Goal: Information Seeking & Learning: Compare options

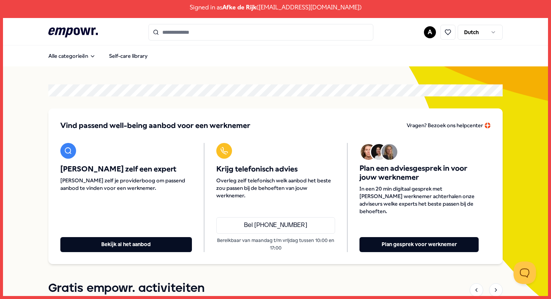
click at [191, 37] on input "Search for products, categories or subcategories" at bounding box center [261, 32] width 225 height 17
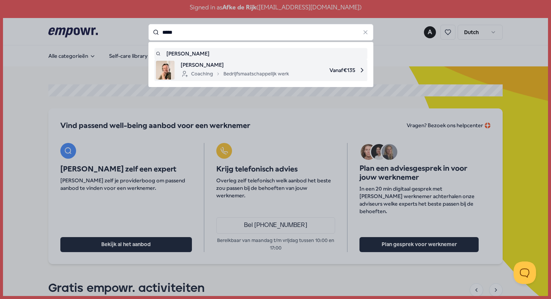
click at [184, 63] on span "[PERSON_NAME]" at bounding box center [235, 65] width 108 height 8
type input "*****"
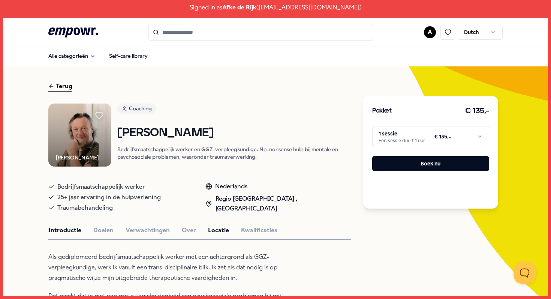
click at [221, 226] on button "Locatie" at bounding box center [218, 230] width 21 height 10
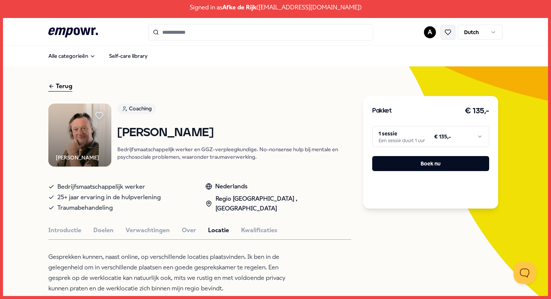
click at [452, 34] on button at bounding box center [448, 32] width 15 height 15
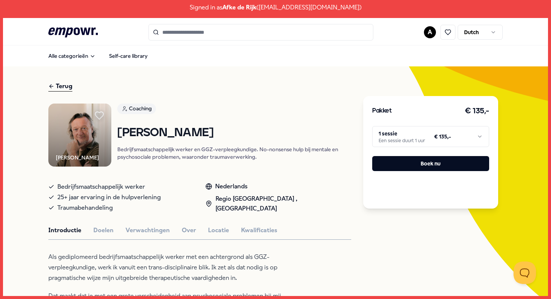
click at [102, 116] on icon at bounding box center [99, 116] width 8 height 8
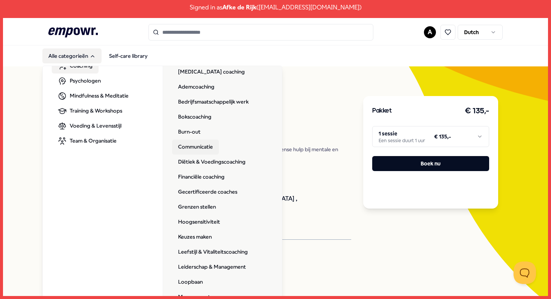
scroll to position [36, 0]
click at [202, 219] on link "Hoogsensitiviteit" at bounding box center [199, 221] width 54 height 15
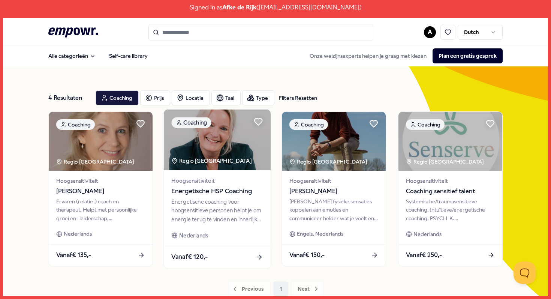
click at [240, 197] on div "Hoogsensitiviteit Energetische HSP Coaching Energetische coaching voor hoogsens…" at bounding box center [217, 208] width 107 height 76
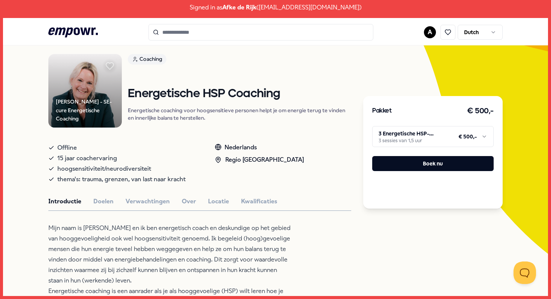
scroll to position [48, 0]
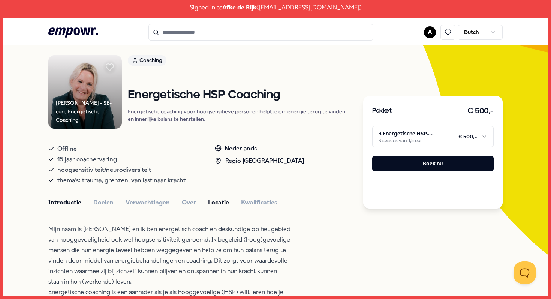
click at [218, 204] on button "Locatie" at bounding box center [218, 203] width 21 height 10
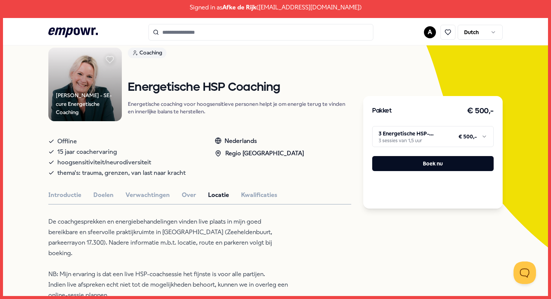
scroll to position [57, 0]
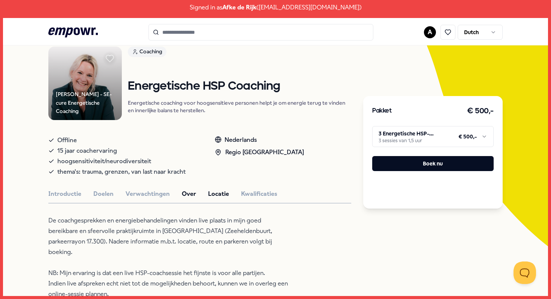
click at [188, 195] on button "Over" at bounding box center [189, 194] width 14 height 10
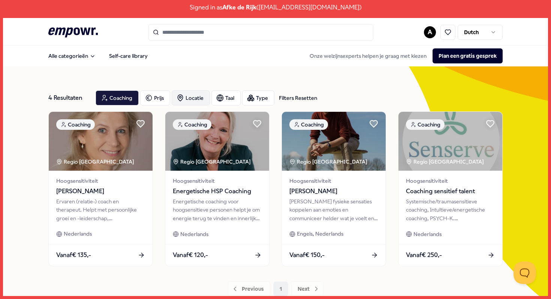
click at [199, 101] on div "Locatie" at bounding box center [191, 97] width 38 height 15
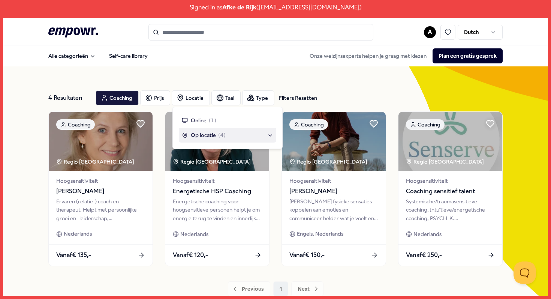
click at [209, 134] on span "Op locatie" at bounding box center [203, 135] width 25 height 8
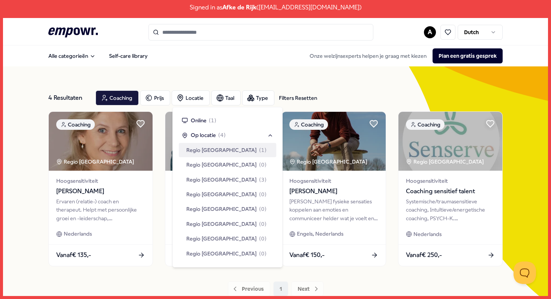
click at [227, 155] on div "Regio [GEOGRAPHIC_DATA] ( 1 )" at bounding box center [228, 150] width 98 height 14
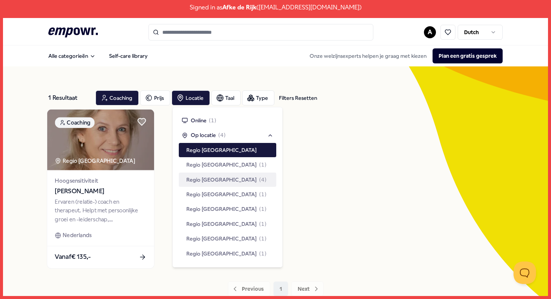
click at [114, 189] on span "[PERSON_NAME]" at bounding box center [101, 191] width 92 height 10
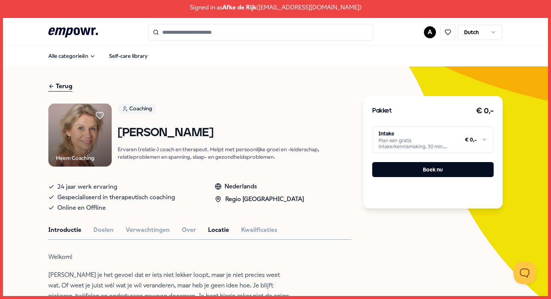
click at [222, 228] on button "Locatie" at bounding box center [218, 230] width 21 height 10
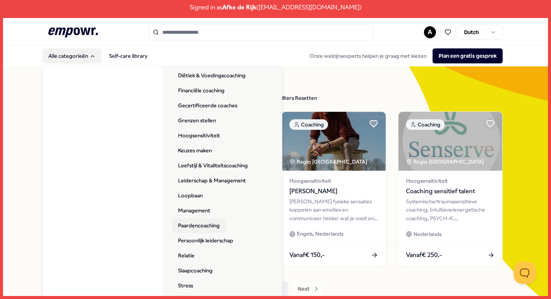
scroll to position [123, 0]
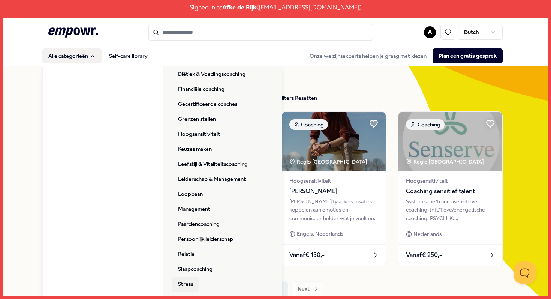
click at [187, 284] on link "Stress" at bounding box center [185, 284] width 27 height 15
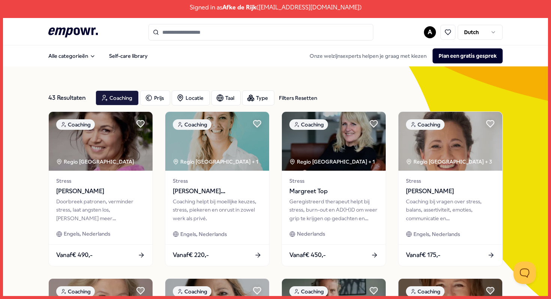
click at [234, 30] on input "Search for products, categories or subcategories" at bounding box center [261, 32] width 225 height 17
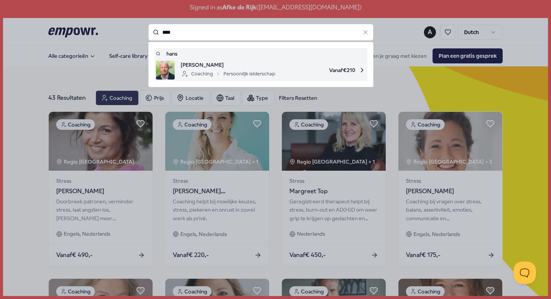
click at [238, 65] on span "[PERSON_NAME]" at bounding box center [228, 65] width 95 height 8
type input "****"
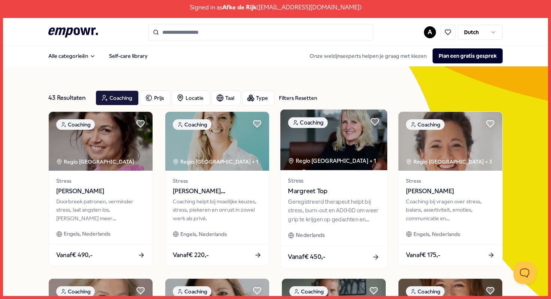
click at [310, 201] on div "Geregistreerd therapeut helpt bij stress, burn-out en AD(H)D om weer grip te kr…" at bounding box center [334, 210] width 92 height 26
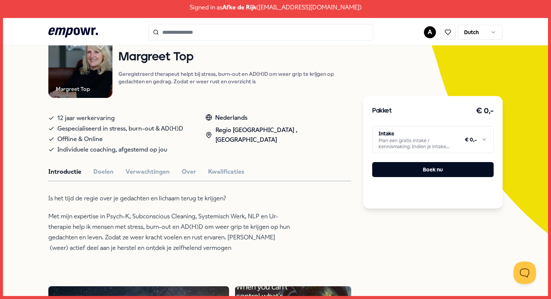
scroll to position [69, 0]
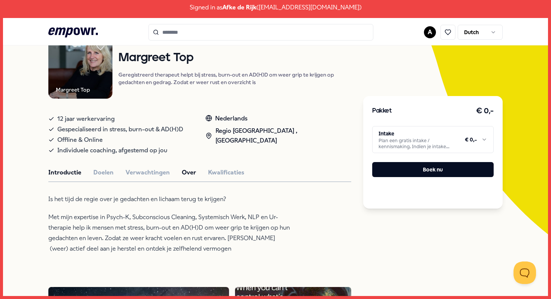
click at [187, 174] on button "Over" at bounding box center [189, 173] width 14 height 10
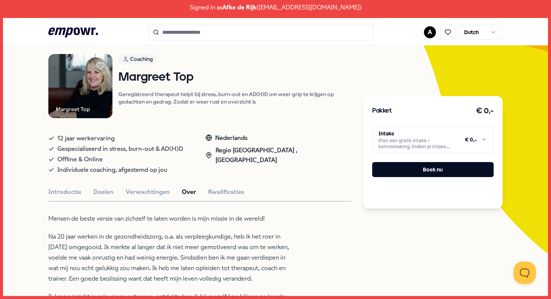
scroll to position [52, 0]
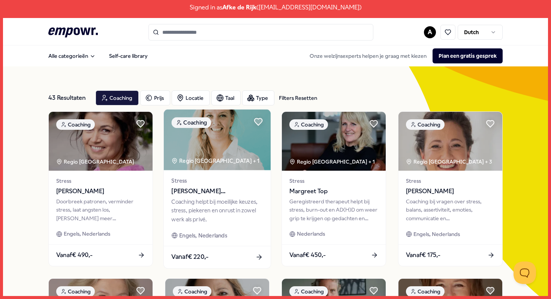
scroll to position [6, 0]
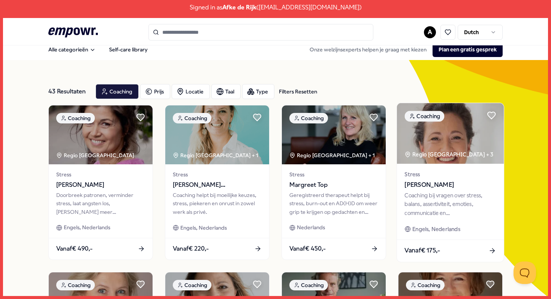
click at [449, 126] on img at bounding box center [450, 133] width 107 height 60
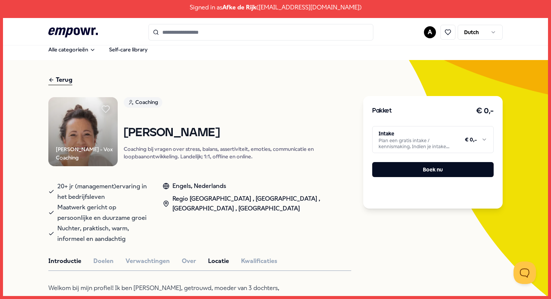
click at [212, 261] on button "Locatie" at bounding box center [218, 261] width 21 height 10
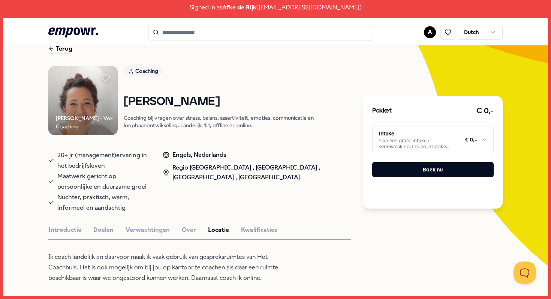
scroll to position [37, 0]
click at [105, 79] on icon at bounding box center [106, 79] width 8 height 8
click at [58, 50] on div "Terug" at bounding box center [60, 49] width 24 height 10
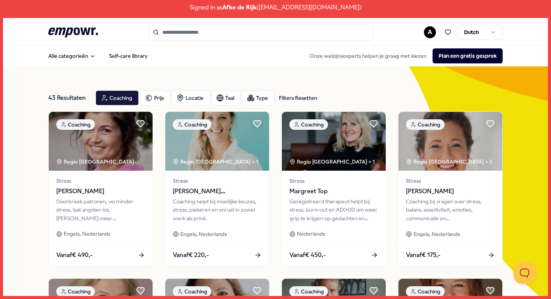
click at [222, 37] on input "Search for products, categories or subcategories" at bounding box center [261, 32] width 225 height 17
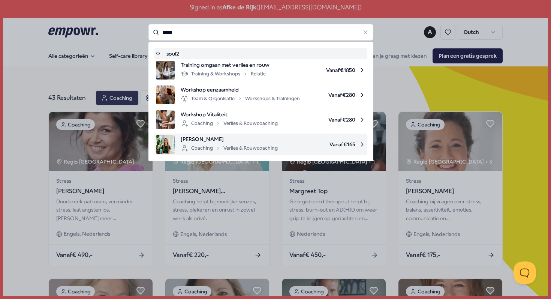
click at [211, 151] on div "Coaching Verlies & Rouwcoaching" at bounding box center [229, 148] width 97 height 9
type input "*****"
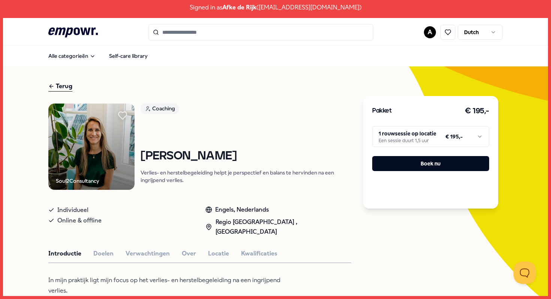
click at [123, 115] on icon at bounding box center [123, 116] width 8 height 8
click at [201, 35] on input "Search for products, categories or subcategories" at bounding box center [261, 32] width 225 height 17
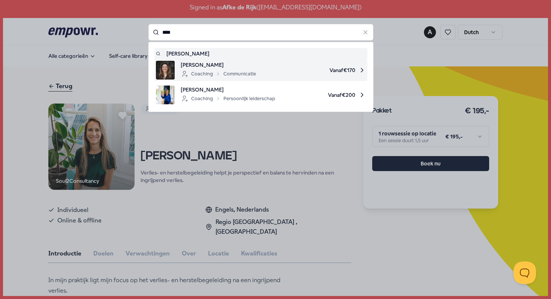
click at [197, 64] on span "[PERSON_NAME]" at bounding box center [218, 65] width 75 height 8
type input "****"
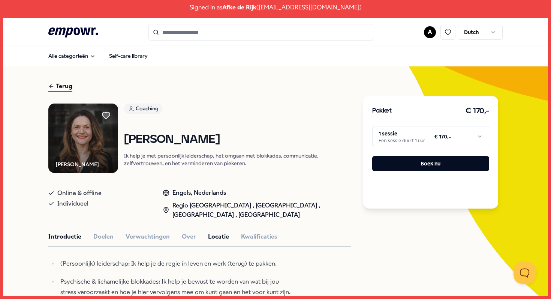
click at [218, 233] on button "Locatie" at bounding box center [218, 237] width 21 height 10
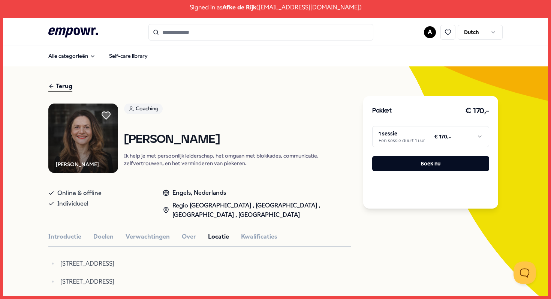
click at [105, 116] on icon at bounding box center [106, 116] width 8 height 8
click at [60, 90] on div "Terug" at bounding box center [60, 86] width 24 height 10
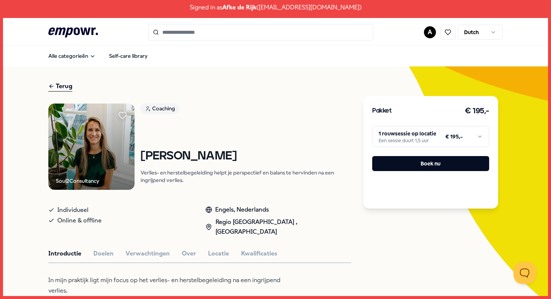
click at [240, 31] on input "Search for products, categories or subcategories" at bounding box center [261, 32] width 225 height 17
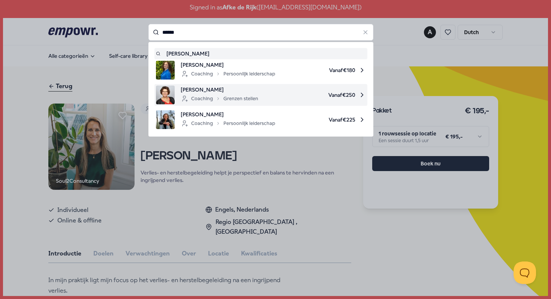
click at [231, 96] on div "Coaching Grenzen stellen" at bounding box center [220, 98] width 78 height 9
type input "******"
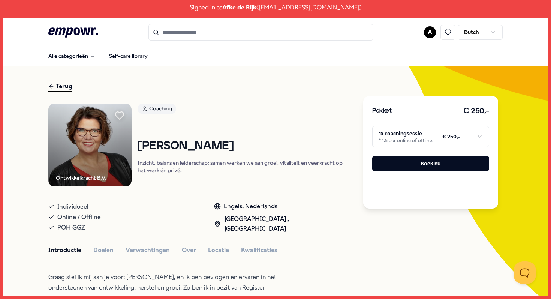
click at [121, 116] on icon at bounding box center [120, 116] width 8 height 8
click at [217, 253] on button "Locatie" at bounding box center [218, 250] width 21 height 10
click at [65, 85] on div "Terug" at bounding box center [60, 86] width 24 height 10
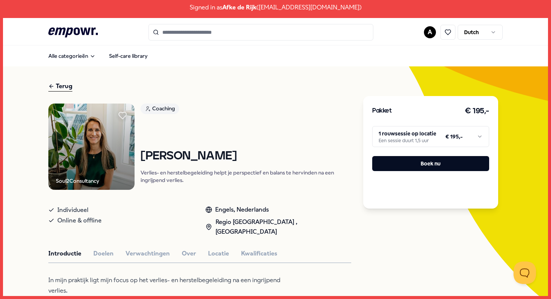
click at [69, 84] on div "Terug" at bounding box center [60, 86] width 24 height 10
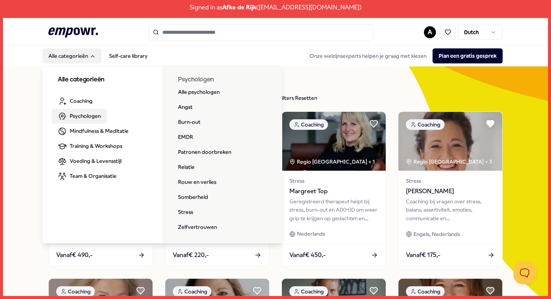
click at [84, 112] on span "Psychologen" at bounding box center [85, 116] width 31 height 8
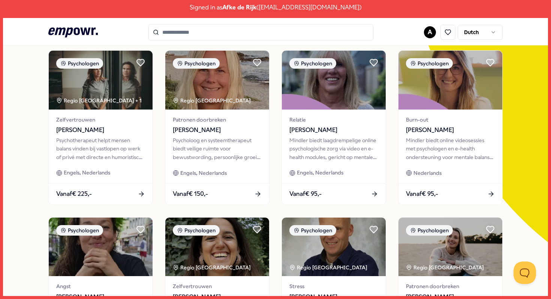
scroll to position [61, 0]
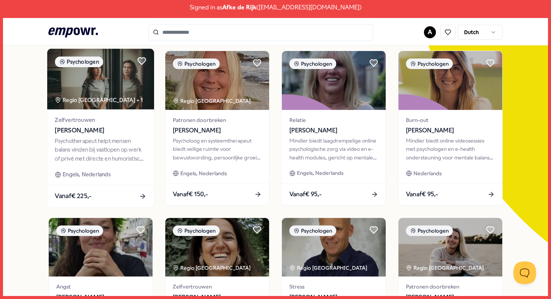
click at [119, 158] on div "Psychotherapeut helpt mensen balans vinden bij vastlopen op werk of privé met d…" at bounding box center [101, 150] width 92 height 26
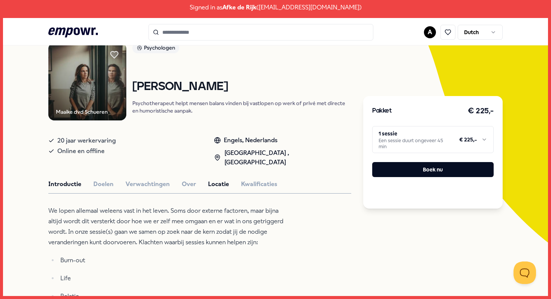
click at [219, 179] on button "Locatie" at bounding box center [218, 184] width 21 height 10
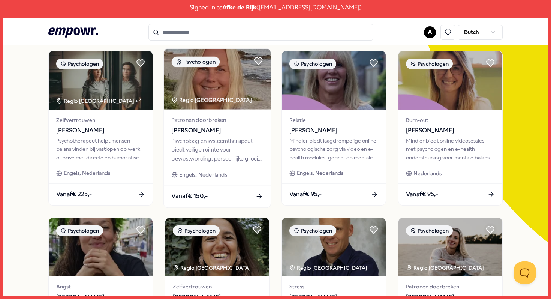
click at [206, 163] on div "Patronen doorbreken [PERSON_NAME] Psycholoog en systeemtherapeut biedt veilige …" at bounding box center [217, 147] width 107 height 76
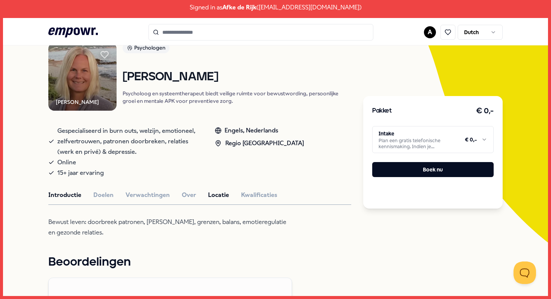
click at [215, 197] on button "Locatie" at bounding box center [218, 195] width 21 height 10
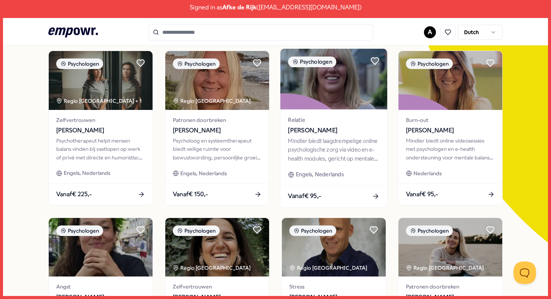
click at [293, 147] on div "Mindler biedt laagdrempelige online psychologische zorg via video en e-health m…" at bounding box center [334, 150] width 92 height 26
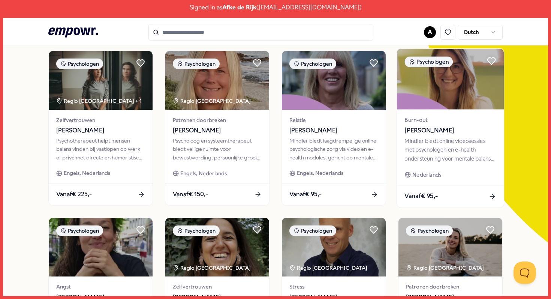
click at [423, 139] on div "Mindler biedt online videosessies met psychologen en e-health ondersteuning voo…" at bounding box center [451, 150] width 92 height 26
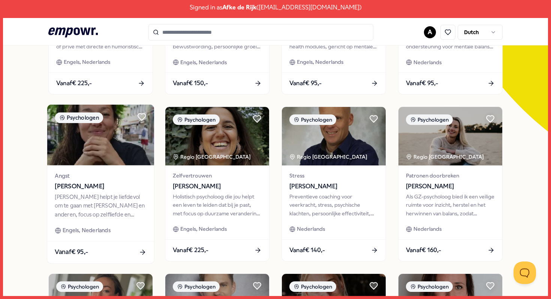
click at [105, 149] on img at bounding box center [100, 135] width 107 height 60
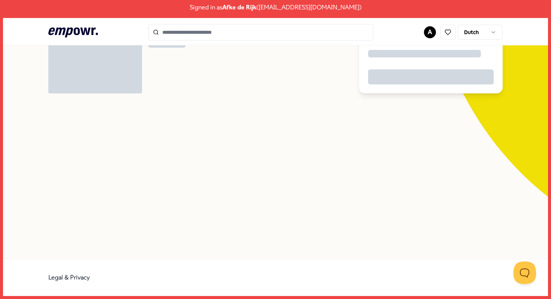
scroll to position [48, 0]
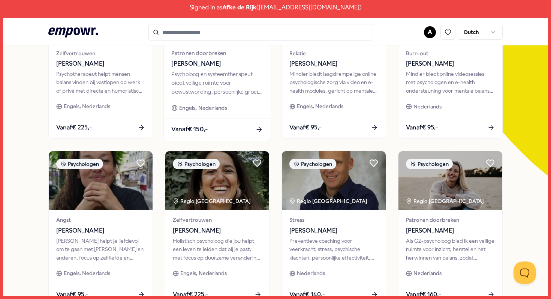
scroll to position [128, 0]
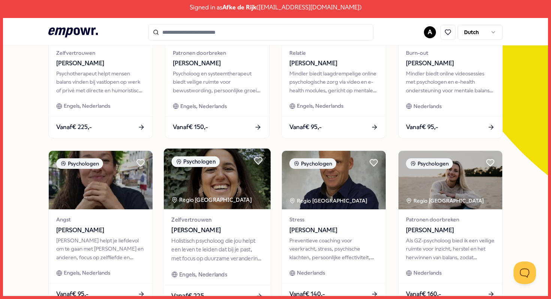
click at [220, 185] on img at bounding box center [217, 179] width 107 height 60
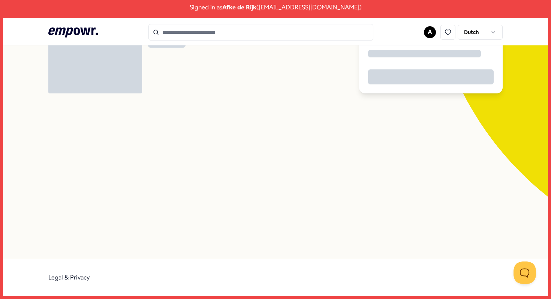
scroll to position [48, 0]
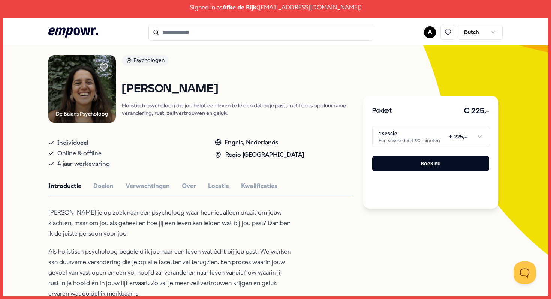
click at [220, 185] on button "Locatie" at bounding box center [218, 186] width 21 height 10
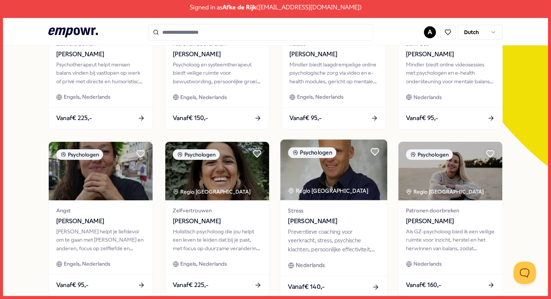
click at [323, 171] on img at bounding box center [334, 170] width 107 height 60
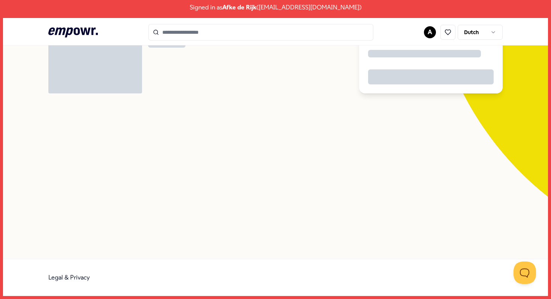
scroll to position [48, 0]
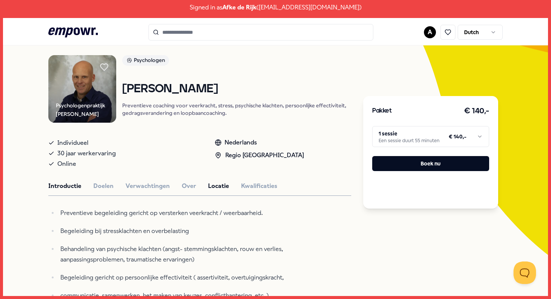
click at [214, 184] on button "Locatie" at bounding box center [218, 186] width 21 height 10
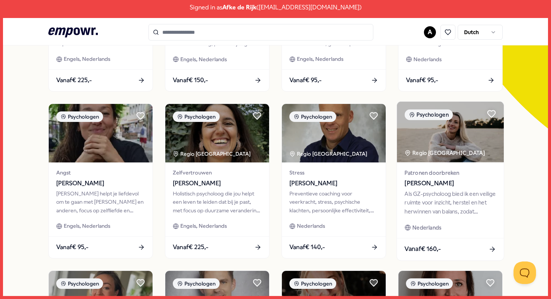
click at [443, 120] on img at bounding box center [450, 132] width 107 height 60
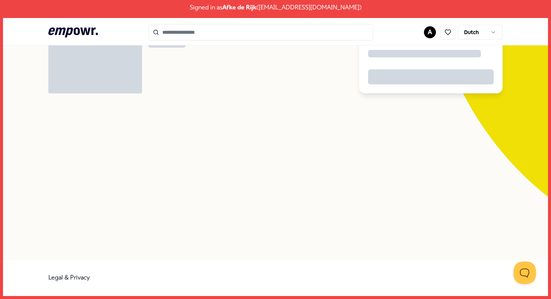
scroll to position [48, 0]
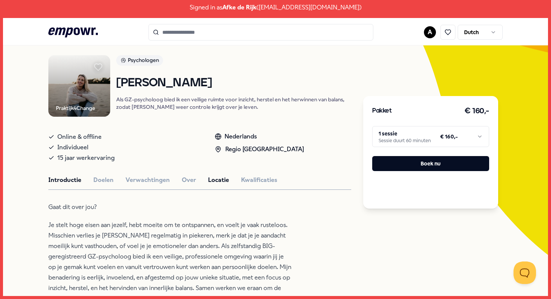
click at [212, 183] on button "Locatie" at bounding box center [218, 180] width 21 height 10
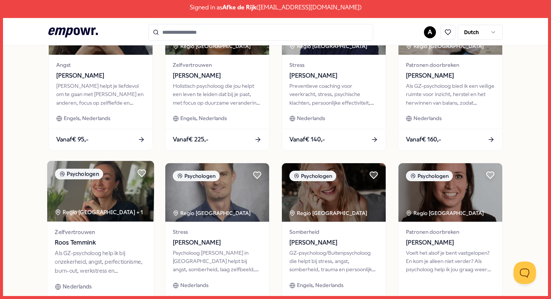
click at [117, 200] on img at bounding box center [100, 191] width 107 height 60
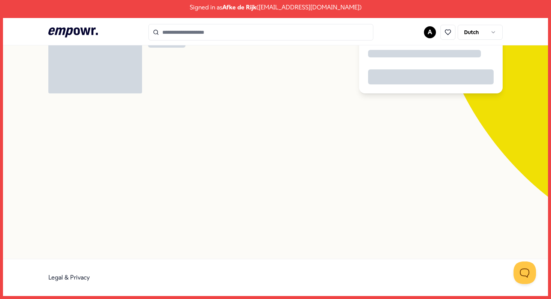
scroll to position [48, 0]
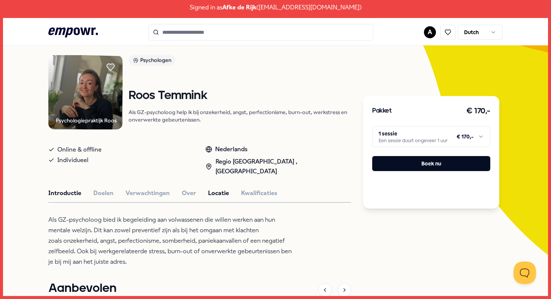
click at [216, 188] on button "Locatie" at bounding box center [218, 193] width 21 height 10
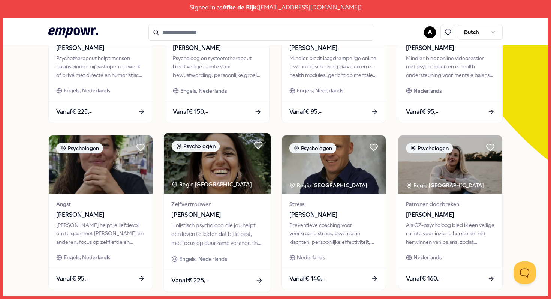
click at [216, 168] on img at bounding box center [217, 163] width 107 height 60
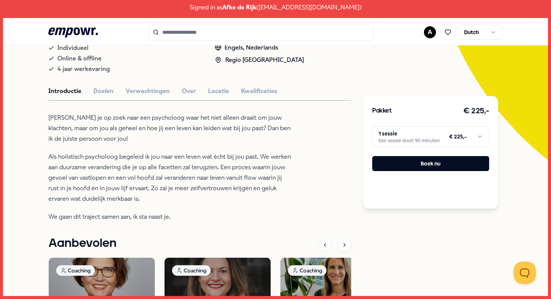
scroll to position [48, 0]
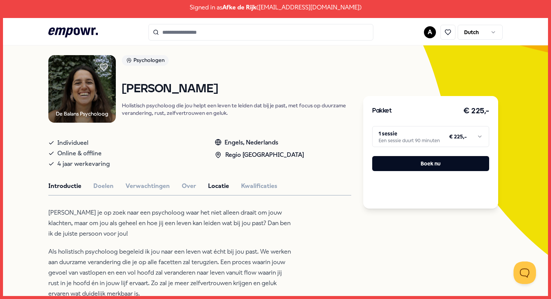
click at [219, 189] on button "Locatie" at bounding box center [218, 186] width 21 height 10
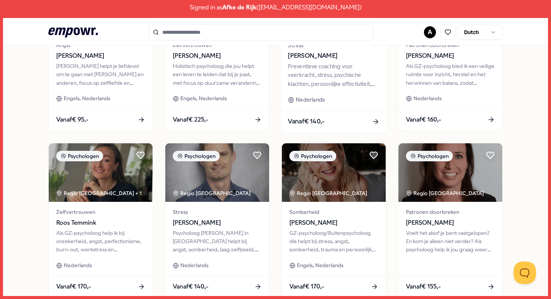
scroll to position [303, 0]
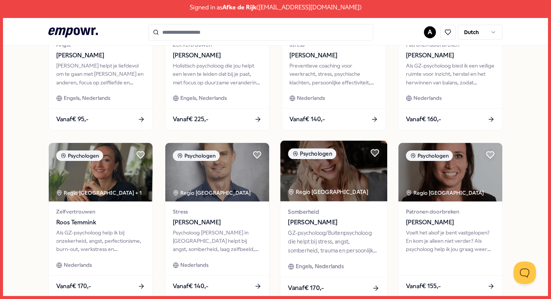
click at [320, 173] on img at bounding box center [334, 171] width 107 height 60
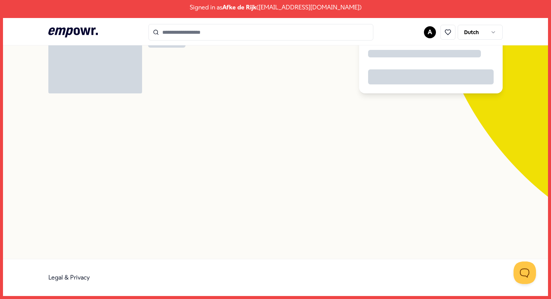
scroll to position [48, 0]
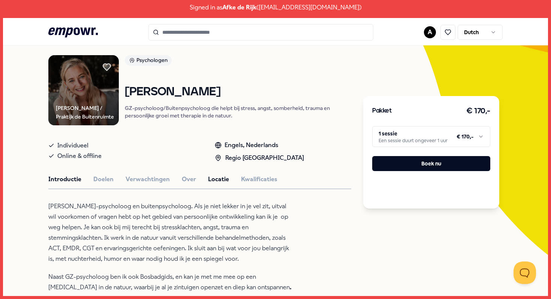
click at [216, 178] on button "Locatie" at bounding box center [218, 179] width 21 height 10
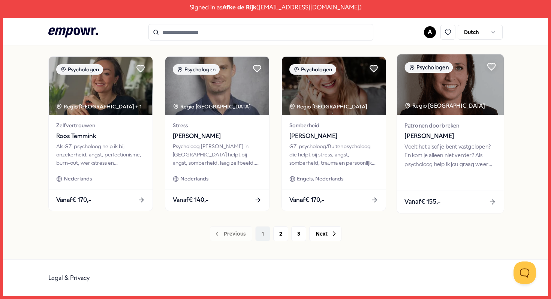
scroll to position [388, 0]
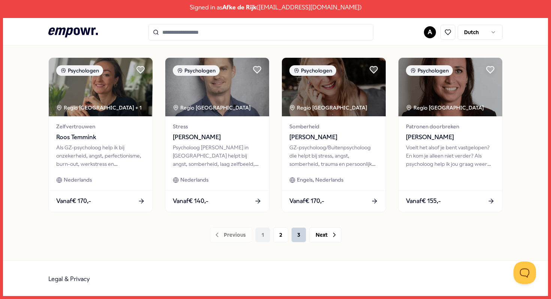
click at [291, 235] on button "3" at bounding box center [298, 234] width 15 height 15
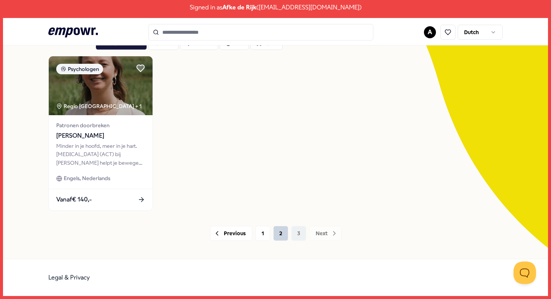
scroll to position [55, 0]
click at [284, 235] on button "2" at bounding box center [280, 233] width 15 height 15
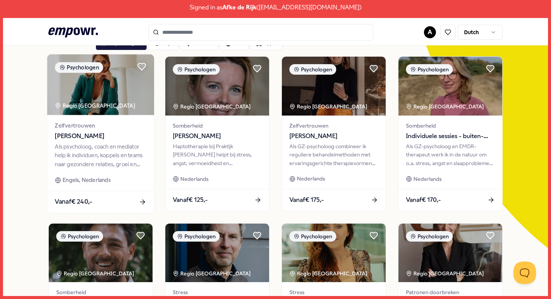
click at [144, 154] on div "Als psycholoog, coach en mediator help ik individuen, koppels en teams naar gez…" at bounding box center [101, 155] width 92 height 26
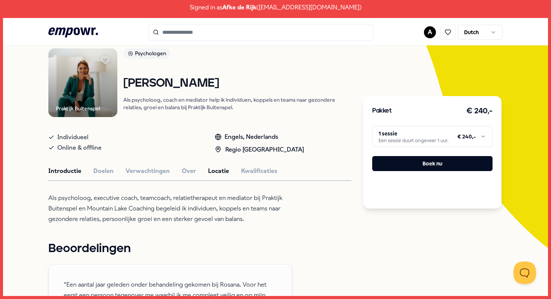
click at [208, 170] on button "Locatie" at bounding box center [218, 171] width 21 height 10
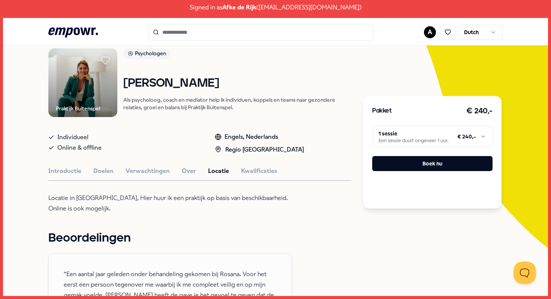
click at [104, 59] on icon at bounding box center [105, 61] width 8 height 8
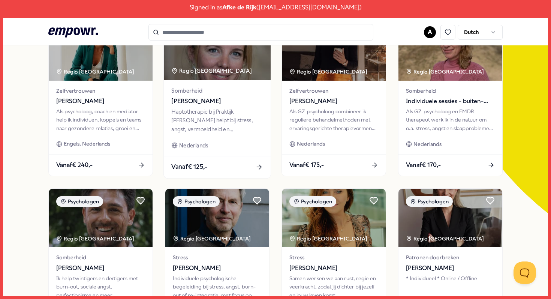
scroll to position [87, 0]
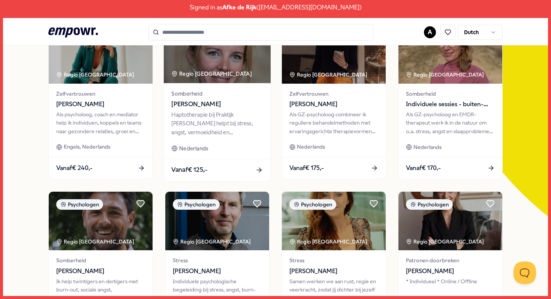
click at [227, 114] on div "Haptotherapie bij Praktijk [PERSON_NAME] helpt bij stress, angst, vermoeidheid …" at bounding box center [218, 123] width 92 height 26
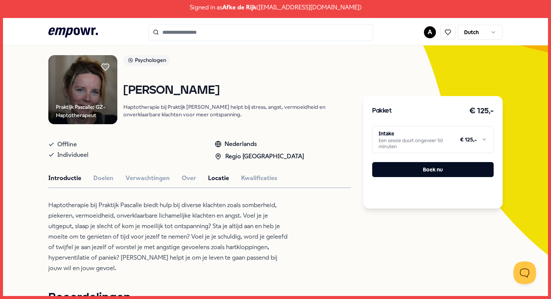
click at [219, 182] on button "Locatie" at bounding box center [218, 178] width 21 height 10
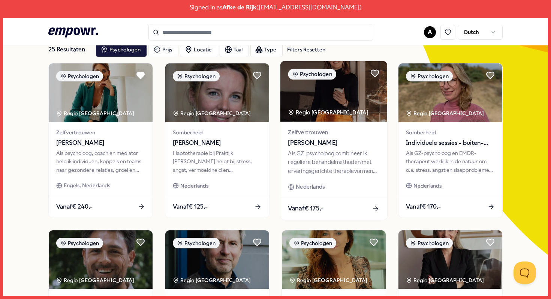
click at [350, 162] on div "Als GZ-psycholoog combineer ik reguliere behandelmethoden met ervaringsgerichte…" at bounding box center [334, 162] width 92 height 26
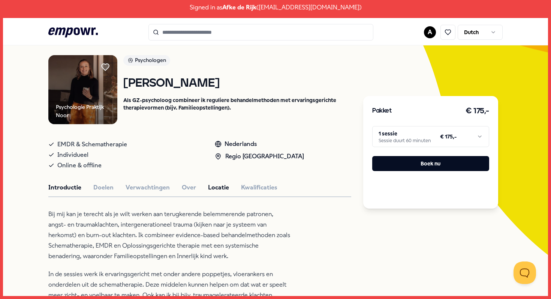
click at [212, 186] on button "Locatie" at bounding box center [218, 188] width 21 height 10
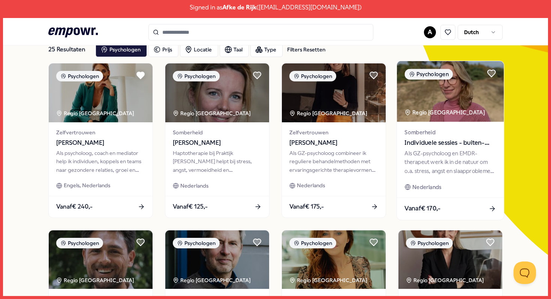
click at [458, 178] on div "Somberheid Individuele sessies - buiten- met [PERSON_NAME] Als GZ-psycholoog en…" at bounding box center [450, 160] width 107 height 76
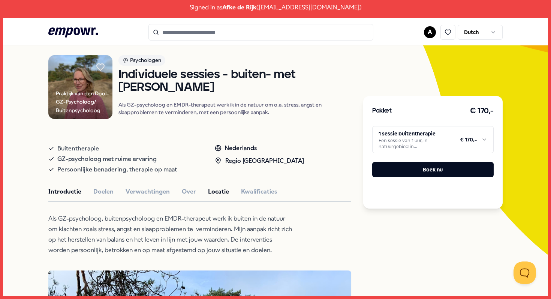
click at [220, 192] on button "Locatie" at bounding box center [218, 192] width 21 height 10
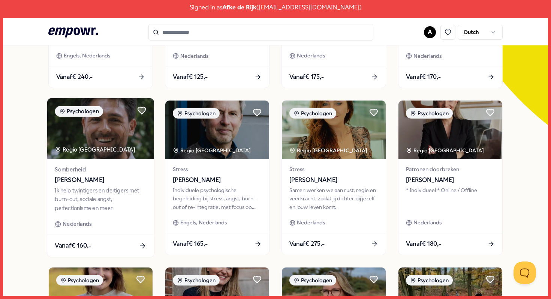
click at [105, 178] on span "[PERSON_NAME]" at bounding box center [101, 180] width 92 height 10
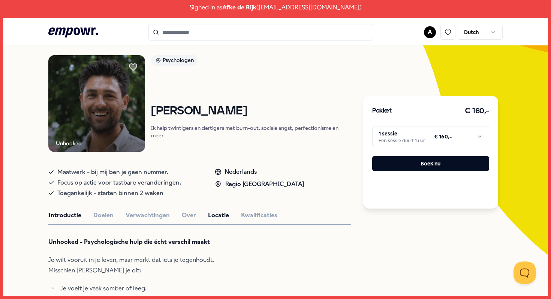
click at [216, 216] on button "Locatie" at bounding box center [218, 215] width 21 height 10
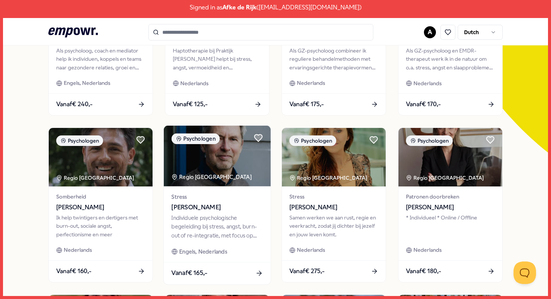
click at [193, 148] on img at bounding box center [217, 156] width 107 height 60
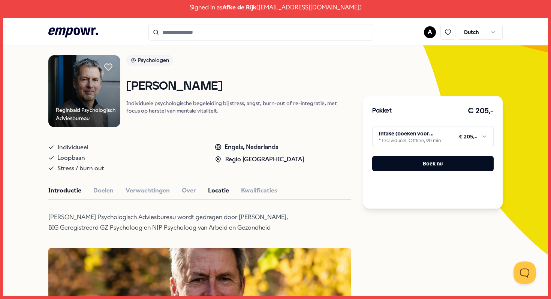
click at [210, 190] on button "Locatie" at bounding box center [218, 191] width 21 height 10
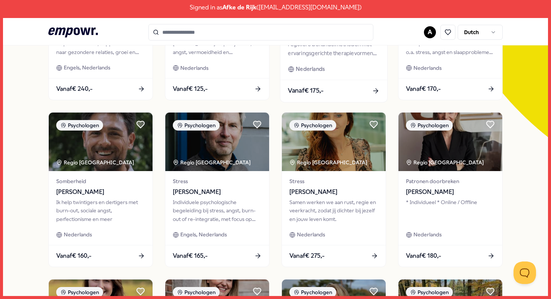
click at [337, 162] on img at bounding box center [334, 142] width 104 height 59
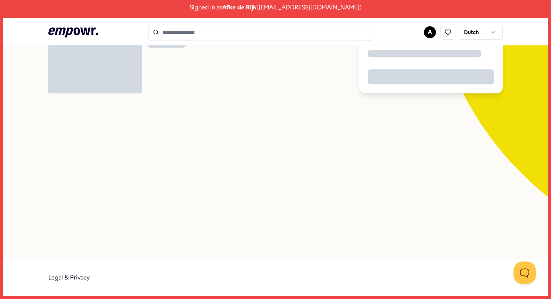
scroll to position [48, 0]
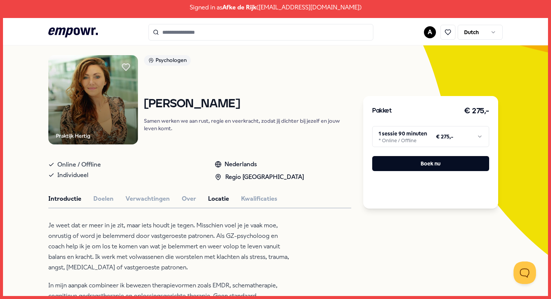
click at [214, 198] on button "Locatie" at bounding box center [218, 199] width 21 height 10
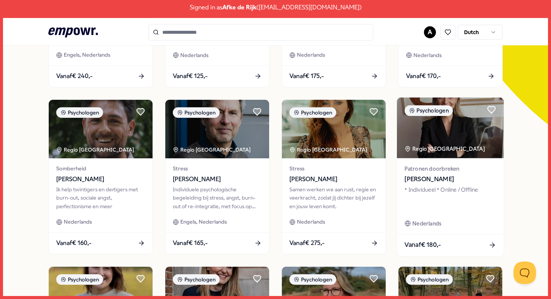
click at [472, 133] on img at bounding box center [450, 128] width 107 height 60
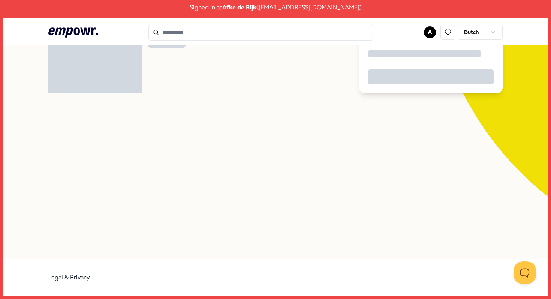
scroll to position [48, 0]
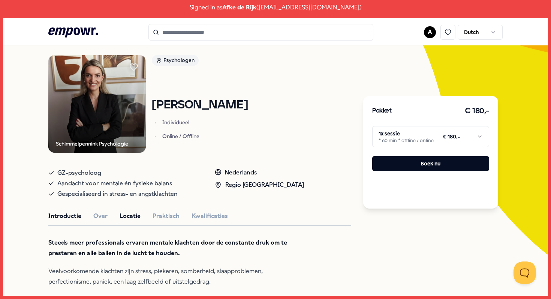
click at [135, 215] on button "Locatie" at bounding box center [130, 216] width 21 height 10
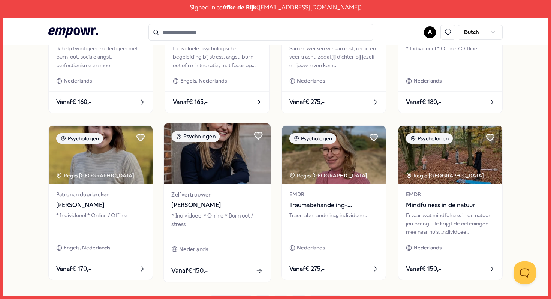
scroll to position [319, 0]
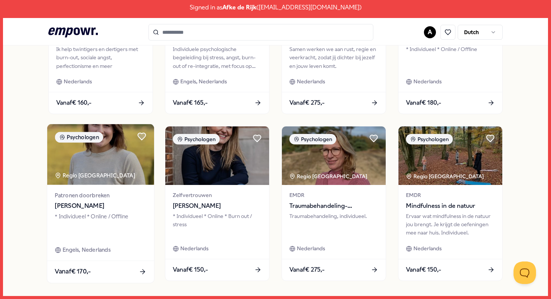
click at [131, 155] on img at bounding box center [100, 154] width 107 height 60
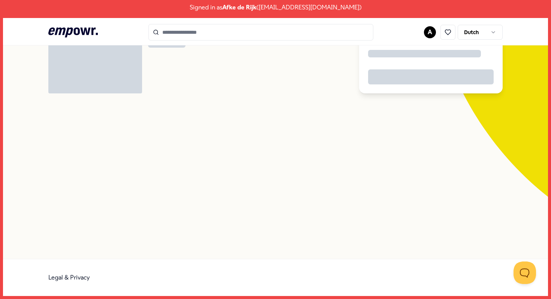
scroll to position [48, 0]
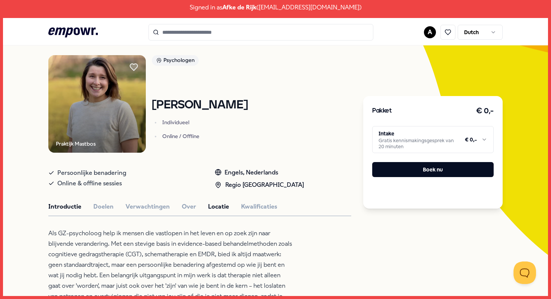
click at [217, 207] on button "Locatie" at bounding box center [218, 207] width 21 height 10
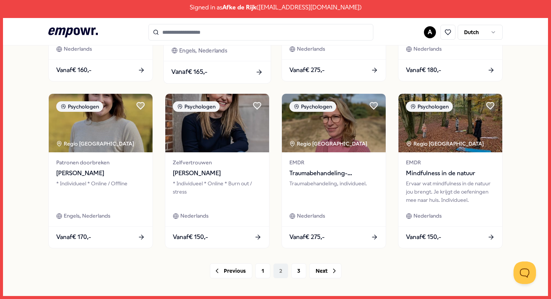
scroll to position [389, 0]
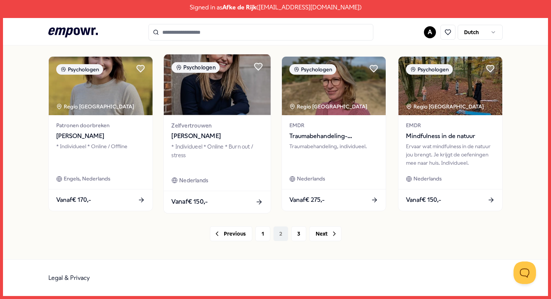
click at [209, 116] on div "Zelfvertrouwen [PERSON_NAME] * Individueel * Online * Burn out / stress Nederla…" at bounding box center [217, 153] width 107 height 76
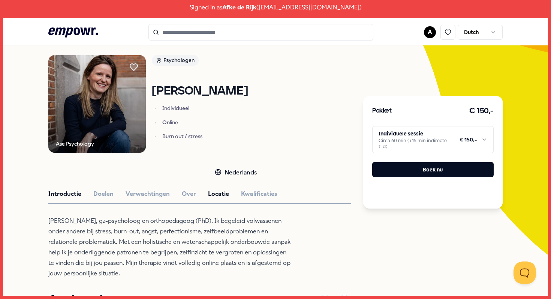
click at [212, 191] on button "Locatie" at bounding box center [218, 194] width 21 height 10
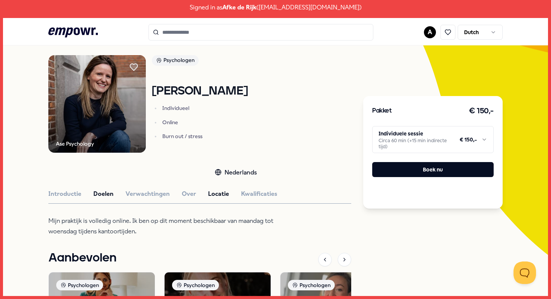
click at [107, 195] on button "Doelen" at bounding box center [103, 194] width 20 height 10
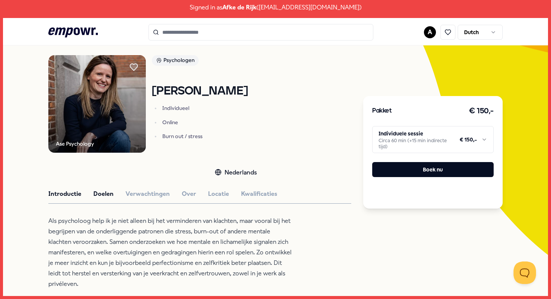
click at [68, 194] on button "Introductie" at bounding box center [64, 194] width 33 height 10
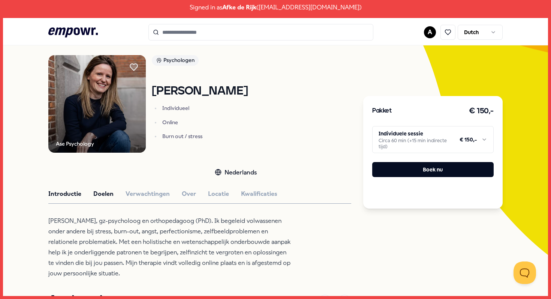
click at [95, 197] on button "Doelen" at bounding box center [103, 194] width 20 height 10
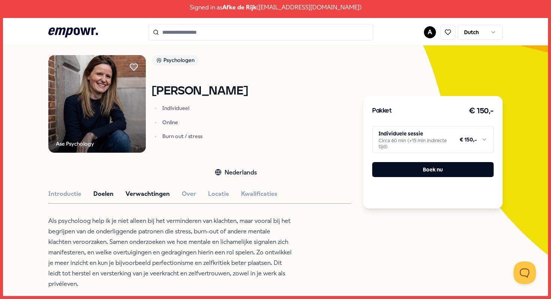
click at [145, 197] on button "Verwachtingen" at bounding box center [148, 194] width 44 height 10
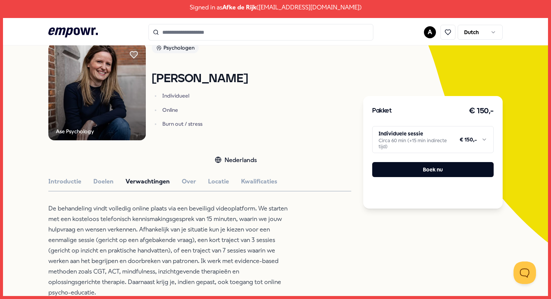
scroll to position [62, 0]
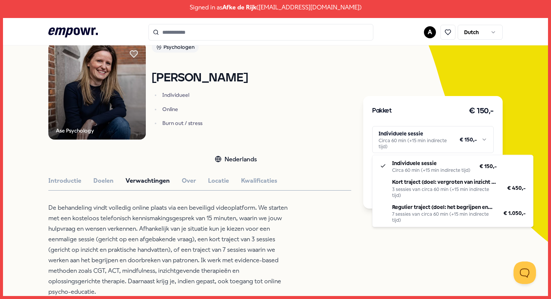
click at [412, 144] on html "Signed in as Afke de Rijk ( [EMAIL_ADDRESS][DOMAIN_NAME] ) .empowr-logo_svg__cl…" at bounding box center [275, 149] width 551 height 299
click at [379, 116] on html "Signed in as Afke de Rijk ( [EMAIL_ADDRESS][DOMAIN_NAME] ) .empowr-logo_svg__cl…" at bounding box center [275, 149] width 551 height 299
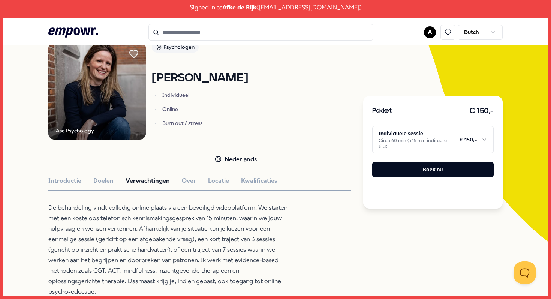
click at [135, 54] on icon at bounding box center [134, 54] width 8 height 8
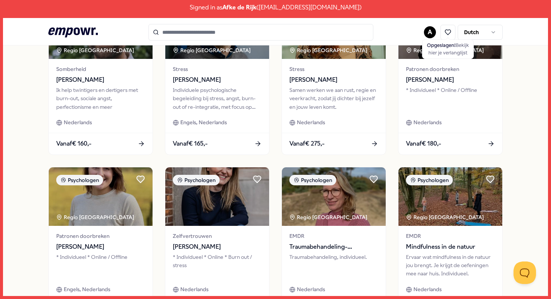
scroll to position [389, 0]
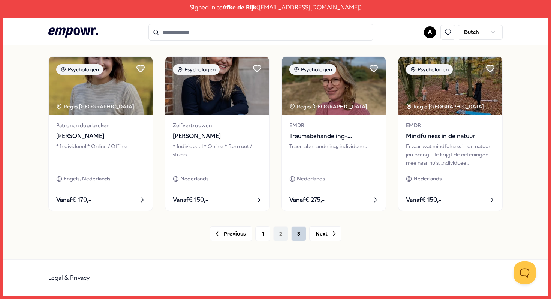
click at [299, 236] on button "3" at bounding box center [298, 233] width 15 height 15
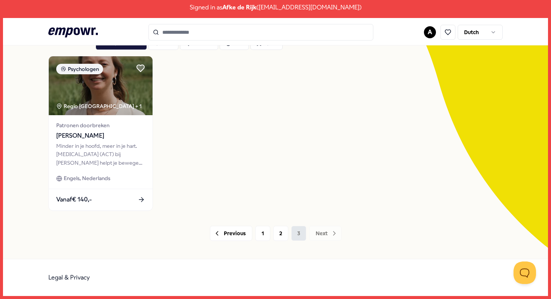
scroll to position [55, 0]
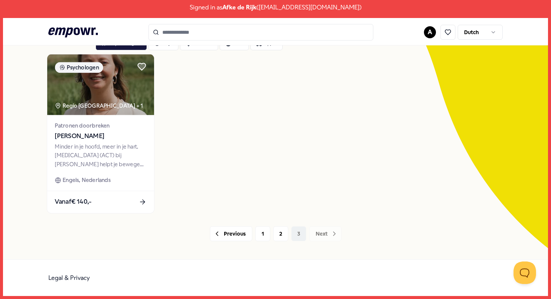
click at [123, 148] on div "Minder in je hoofd, meer in je hart. [MEDICAL_DATA] (ACT) bij [PERSON_NAME] hel…" at bounding box center [101, 155] width 92 height 26
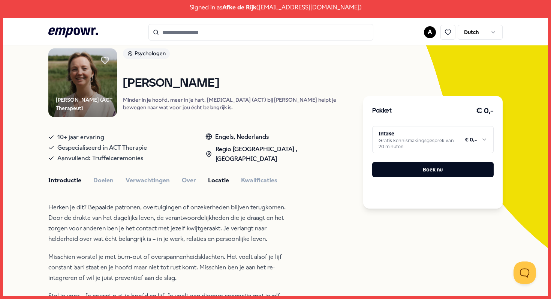
click at [217, 176] on button "Locatie" at bounding box center [218, 181] width 21 height 10
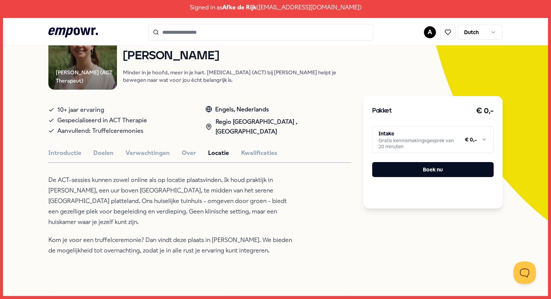
scroll to position [81, 0]
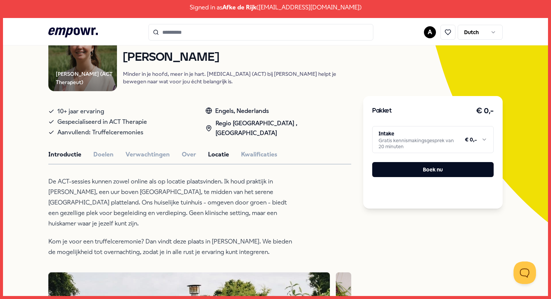
click at [65, 150] on button "Introductie" at bounding box center [64, 155] width 33 height 10
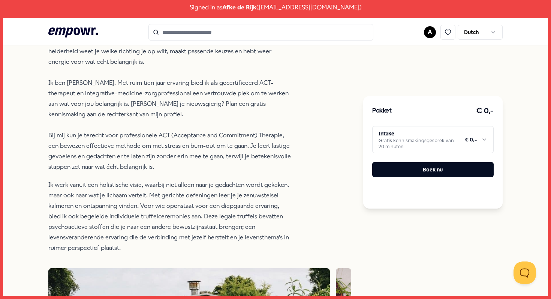
scroll to position [320, 0]
click at [68, 36] on icon ".empowr-logo_svg__cls-1{fill:#03032f}" at bounding box center [73, 33] width 50 height 14
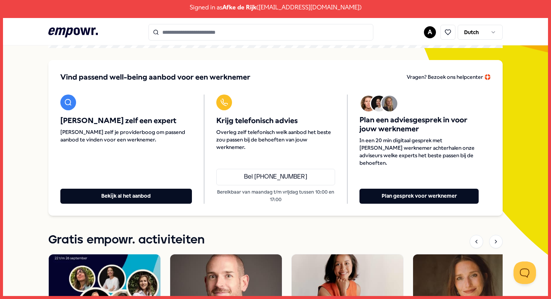
click at [217, 36] on input "Search for products, categories or subcategories" at bounding box center [261, 32] width 225 height 17
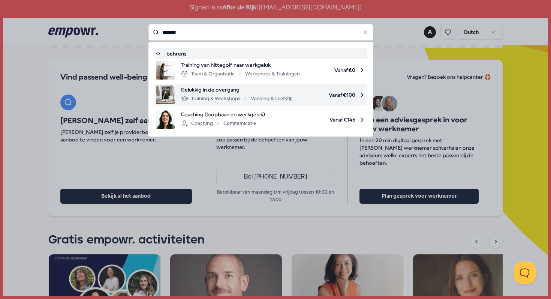
click at [232, 96] on div "Training & Workshops Voeding & Leefstijl" at bounding box center [237, 98] width 112 height 9
type input "*******"
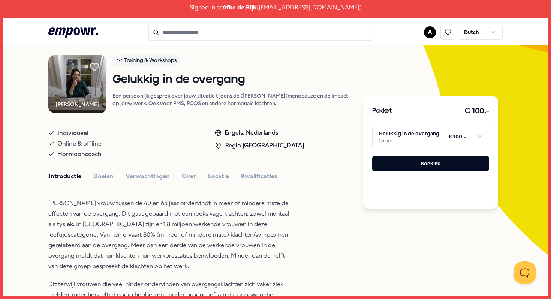
click at [99, 68] on icon at bounding box center [94, 67] width 8 height 8
click at [390, 140] on html "Signed in as Afke de Rijk ( [EMAIL_ADDRESS][DOMAIN_NAME] ) .empowr-logo_svg__cl…" at bounding box center [275, 149] width 551 height 299
click at [303, 181] on div "Introductie Doelen Verwachtingen Over Locatie Kwalificaties" at bounding box center [199, 176] width 303 height 10
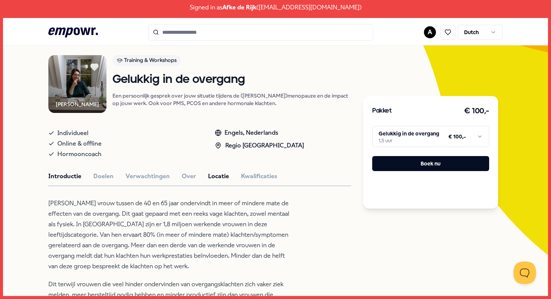
click at [211, 181] on button "Locatie" at bounding box center [218, 176] width 21 height 10
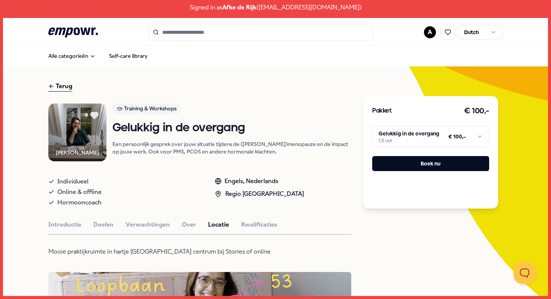
click at [65, 88] on div "Terug" at bounding box center [60, 86] width 24 height 10
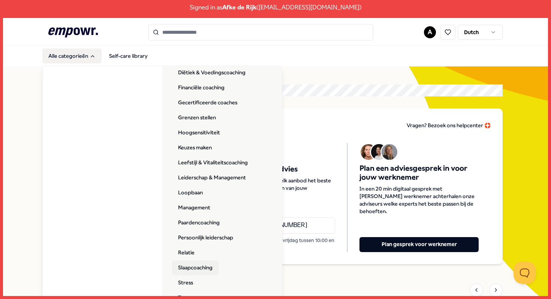
scroll to position [167, 0]
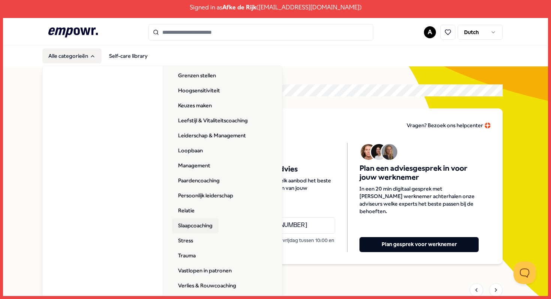
click at [202, 225] on link "Slaapcoaching" at bounding box center [195, 225] width 47 height 15
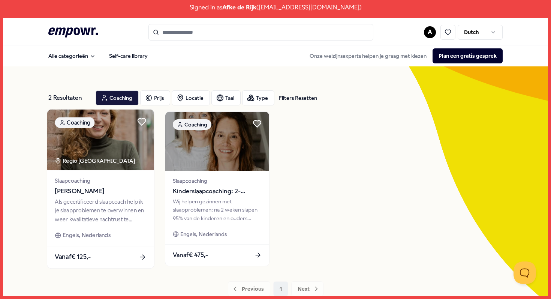
click at [127, 205] on div "Als gecertificeerd slaapcoach help ik je slaapproblemen te overwinnen en weer k…" at bounding box center [101, 210] width 92 height 26
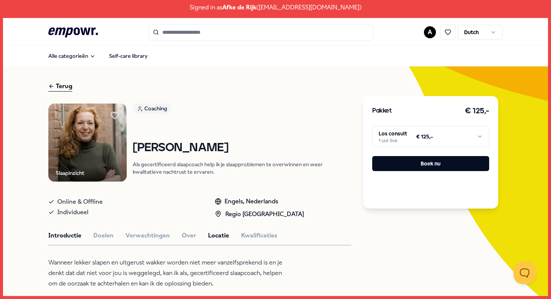
click at [216, 233] on button "Locatie" at bounding box center [218, 236] width 21 height 10
click at [115, 115] on icon at bounding box center [115, 116] width 8 height 8
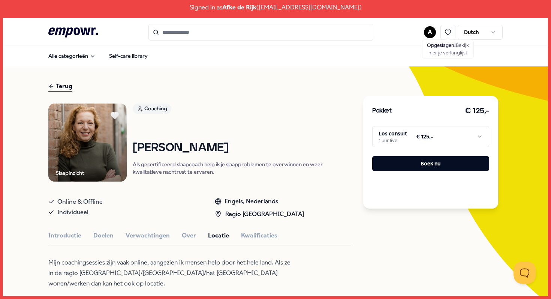
click at [57, 88] on div "Terug" at bounding box center [60, 86] width 24 height 10
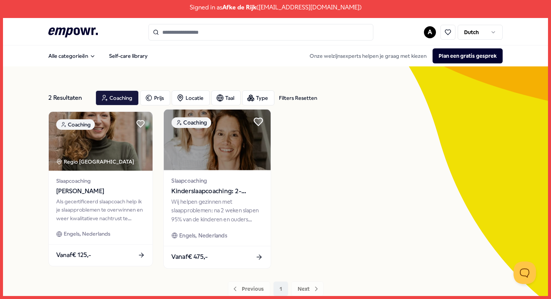
click at [259, 120] on icon at bounding box center [258, 122] width 9 height 8
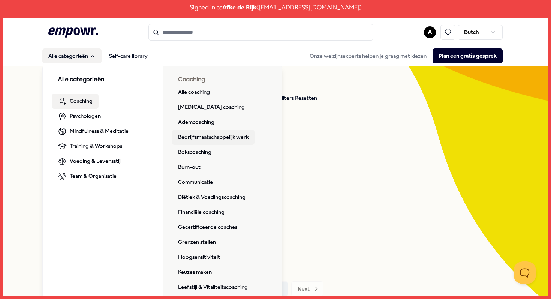
click at [198, 132] on link "Bedrijfsmaatschappelijk werk" at bounding box center [213, 137] width 83 height 15
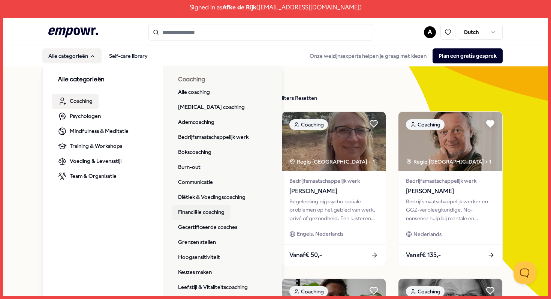
click at [208, 217] on link "Financiële coaching" at bounding box center [201, 212] width 59 height 15
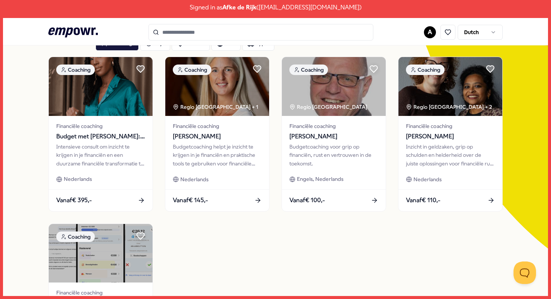
scroll to position [56, 0]
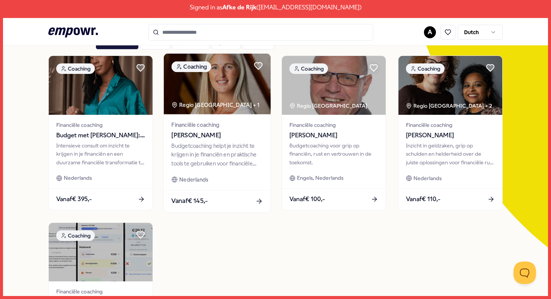
click at [218, 174] on div "Financiële coaching [PERSON_NAME] Budgetcoaching helpt je inzicht te krijgen in…" at bounding box center [217, 152] width 107 height 76
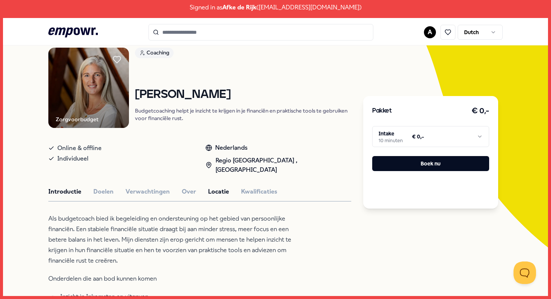
click at [225, 187] on button "Locatie" at bounding box center [218, 192] width 21 height 10
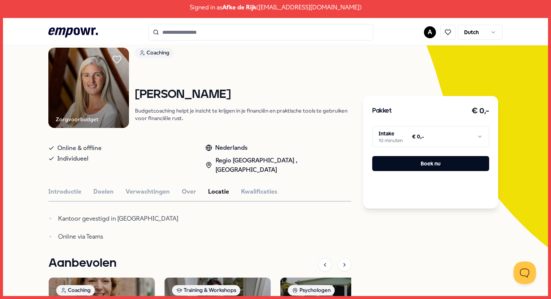
click at [118, 60] on icon at bounding box center [117, 60] width 8 height 8
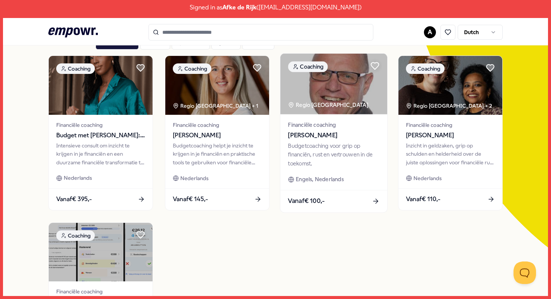
click at [330, 170] on div "Financiële coaching [PERSON_NAME] Budgetcoaching voor grip op financiën, rust e…" at bounding box center [334, 152] width 107 height 76
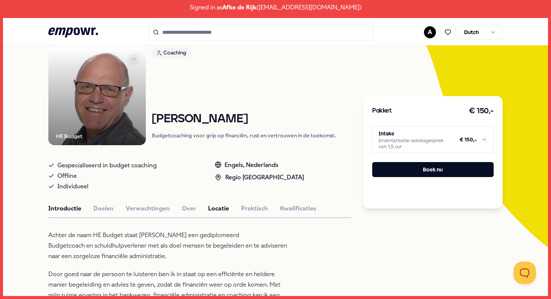
click at [223, 204] on button "Locatie" at bounding box center [218, 209] width 21 height 10
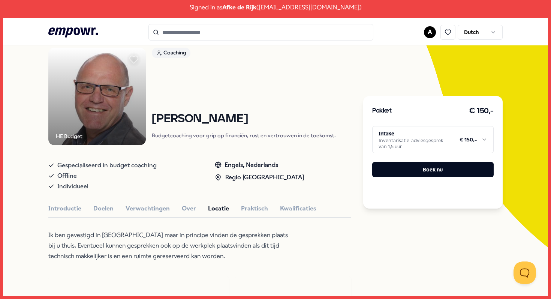
click at [134, 60] on icon at bounding box center [134, 60] width 8 height 8
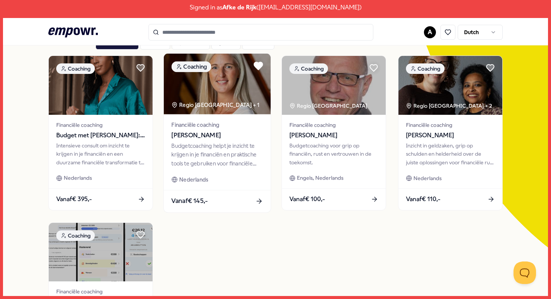
click at [260, 65] on icon at bounding box center [258, 66] width 9 height 8
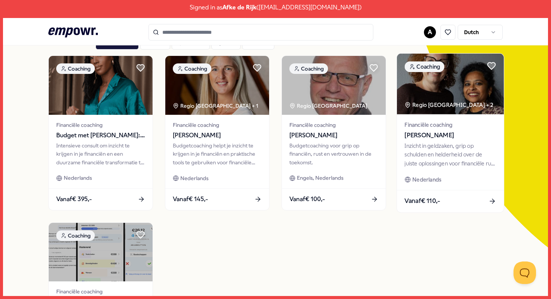
click at [458, 149] on div "Inzicht in geldzaken, grip op schulden en helderheid over de juiste oplossingen…" at bounding box center [451, 154] width 92 height 26
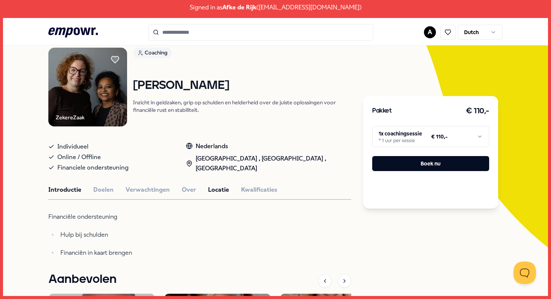
click at [220, 189] on button "Locatie" at bounding box center [218, 190] width 21 height 10
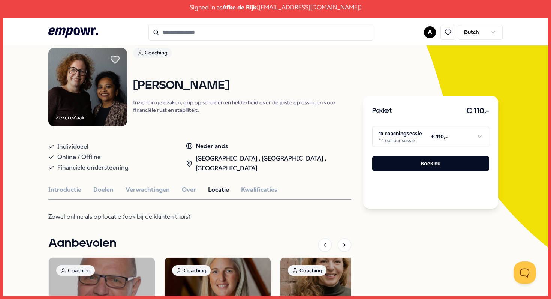
click at [116, 58] on icon at bounding box center [115, 60] width 8 height 8
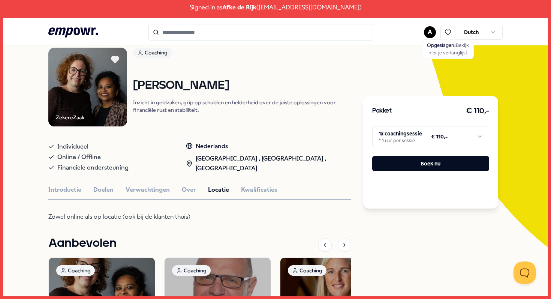
click at [80, 32] on icon ".empowr-logo_svg__cls-1{fill:#03032f}" at bounding box center [73, 33] width 50 height 14
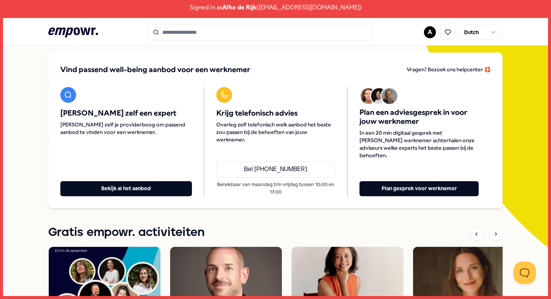
click at [77, 32] on icon ".empowr-logo_svg__cls-1{fill:#03032f}" at bounding box center [73, 33] width 50 height 14
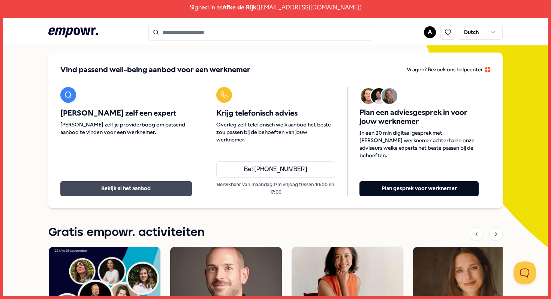
click at [113, 191] on button "Bekijk al het aanbod" at bounding box center [126, 188] width 132 height 15
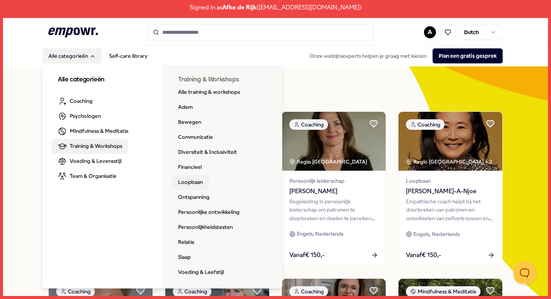
click at [198, 181] on link "Loopbaan" at bounding box center [190, 182] width 37 height 15
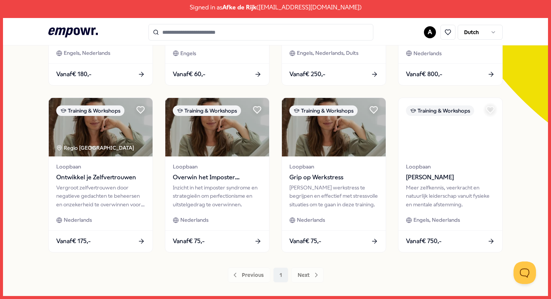
scroll to position [187, 0]
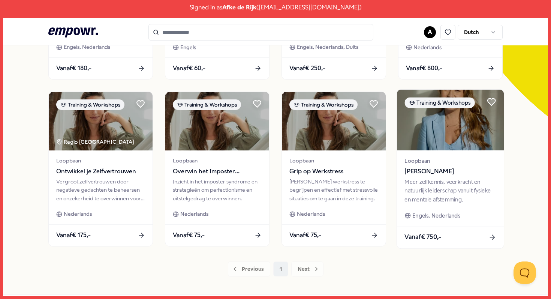
click at [454, 185] on div "Meer zelfkennis, veerkracht en natuurlijk leiderschap vanuit fysieke en mentale…" at bounding box center [451, 190] width 92 height 26
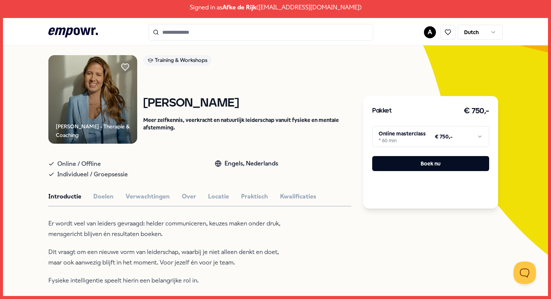
click at [227, 198] on div "Introductie Doelen Verwachtingen Over Locatie Praktisch Kwalificaties" at bounding box center [199, 197] width 303 height 10
click at [216, 195] on button "Locatie" at bounding box center [218, 197] width 21 height 10
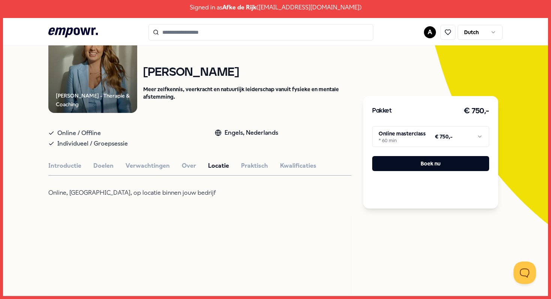
scroll to position [83, 0]
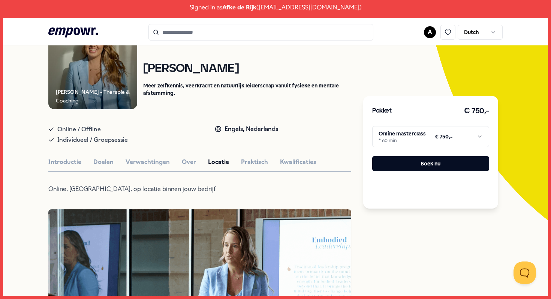
click at [404, 134] on html "Signed in as Afke de Rijk ( [EMAIL_ADDRESS][DOMAIN_NAME] ) .empowr-logo_svg__cl…" at bounding box center [275, 149] width 551 height 299
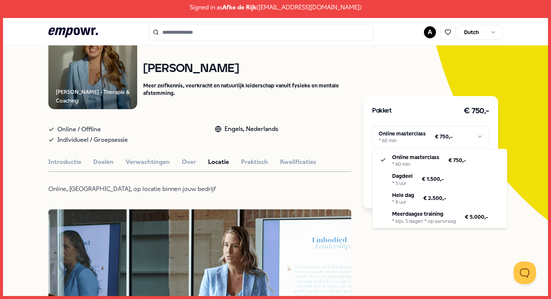
click at [314, 128] on html "Signed in as Afke de Rijk ( [EMAIL_ADDRESS][DOMAIN_NAME] ) .empowr-logo_svg__cl…" at bounding box center [275, 149] width 551 height 299
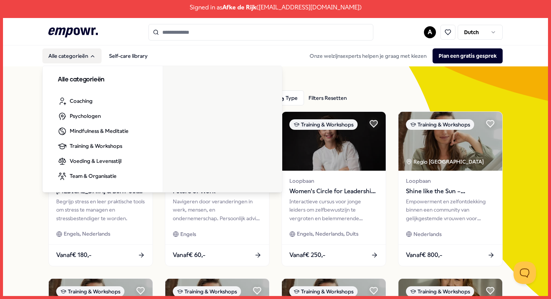
click at [78, 54] on button "Alle categorieën" at bounding box center [71, 55] width 59 height 15
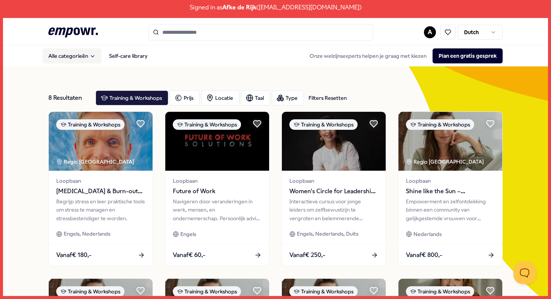
click at [78, 54] on button "Alle categorieën" at bounding box center [71, 55] width 59 height 15
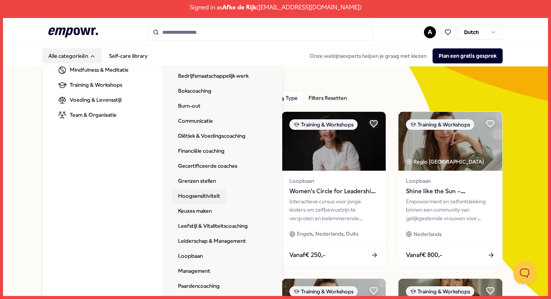
scroll to position [63, 0]
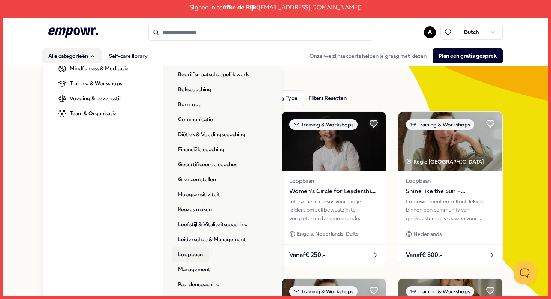
click at [200, 256] on link "Loopbaan" at bounding box center [190, 254] width 37 height 15
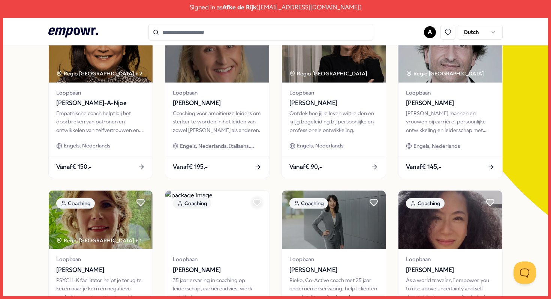
scroll to position [87, 0]
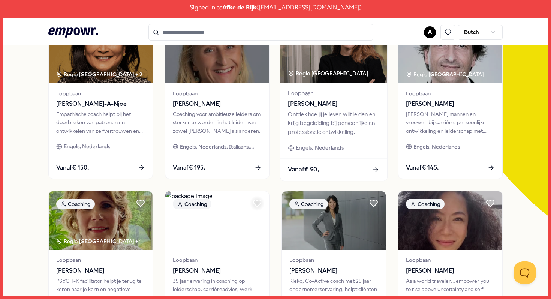
click at [369, 122] on div "Ontdek hoe jij je leven wilt leiden en krijg begeleiding bij persoonlijke en pr…" at bounding box center [334, 123] width 92 height 26
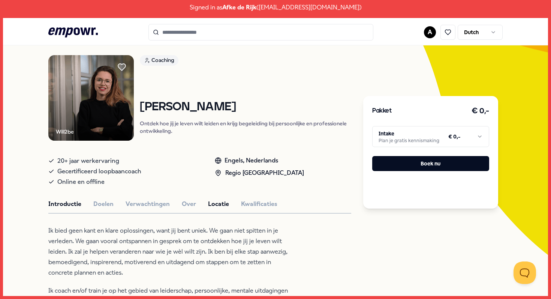
click at [212, 200] on button "Locatie" at bounding box center [218, 204] width 21 height 10
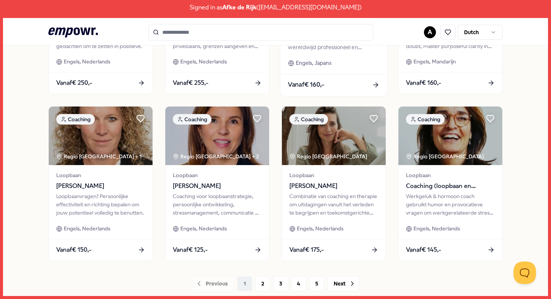
scroll to position [339, 0]
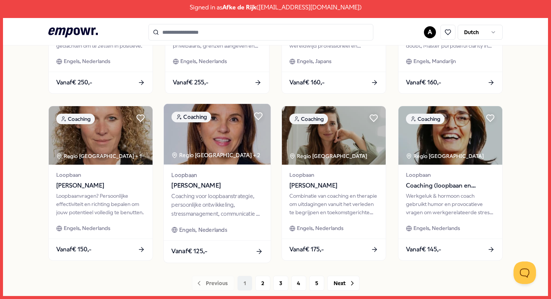
click at [212, 215] on div "Coaching voor loopbaanstrategie, persoonlijke ontwikkeling, stressmanagement, c…" at bounding box center [218, 205] width 92 height 26
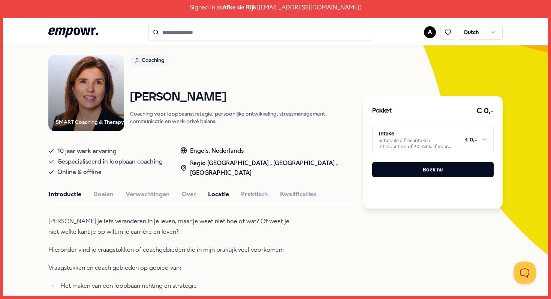
click at [223, 193] on button "Locatie" at bounding box center [218, 194] width 21 height 10
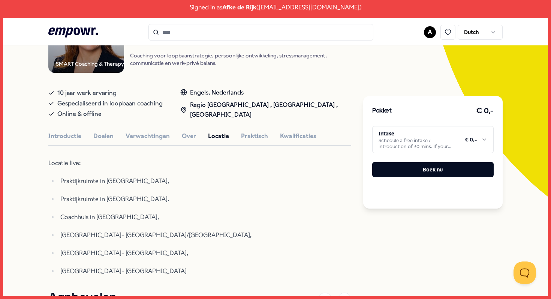
scroll to position [107, 0]
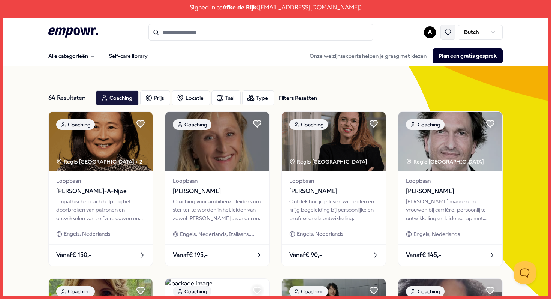
click at [452, 36] on button at bounding box center [448, 32] width 15 height 15
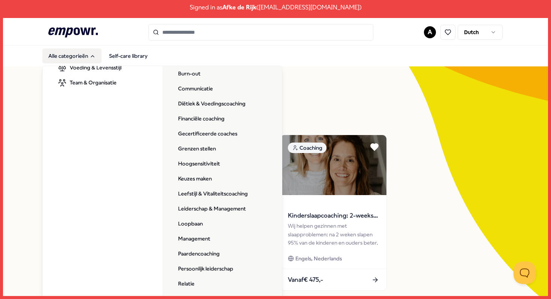
scroll to position [100, 0]
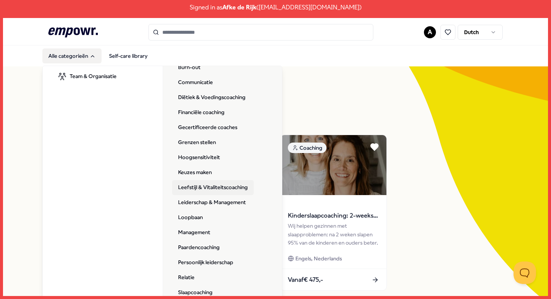
click at [200, 190] on link "Leefstijl & Vitaliteitscoaching" at bounding box center [213, 187] width 82 height 15
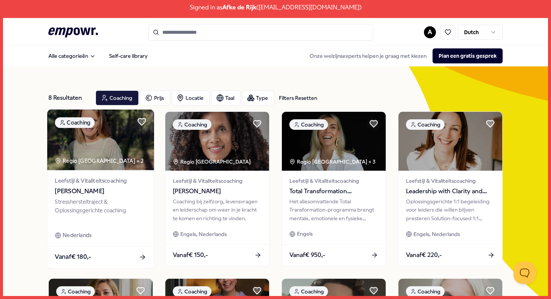
click at [145, 215] on div "Stresshersteltraject & Oplossingsgerichte coaching" at bounding box center [101, 210] width 92 height 26
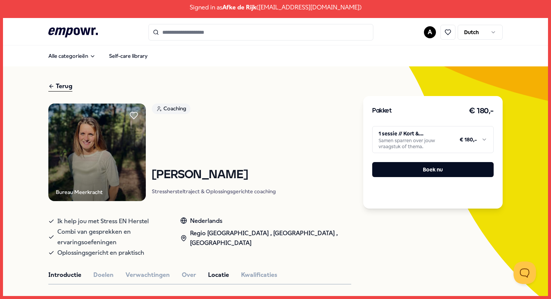
click at [219, 270] on button "Locatie" at bounding box center [218, 275] width 21 height 10
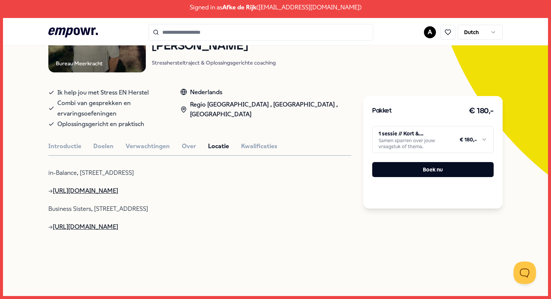
scroll to position [128, 0]
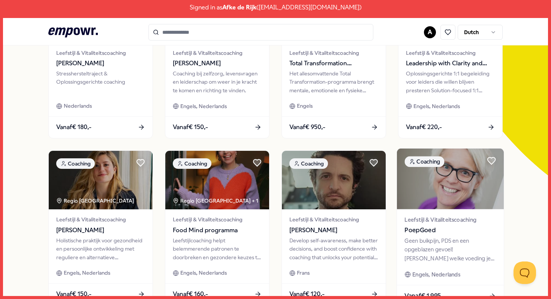
click at [472, 220] on span "Leefstijl & Vitaliteitscoaching" at bounding box center [451, 219] width 92 height 9
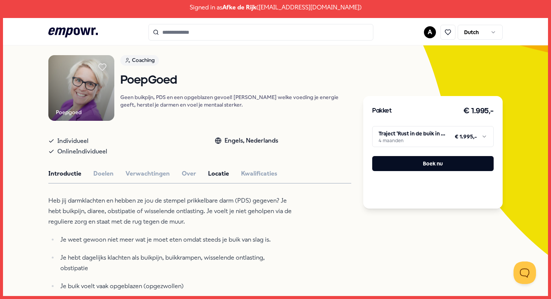
click at [220, 179] on button "Locatie" at bounding box center [218, 174] width 21 height 10
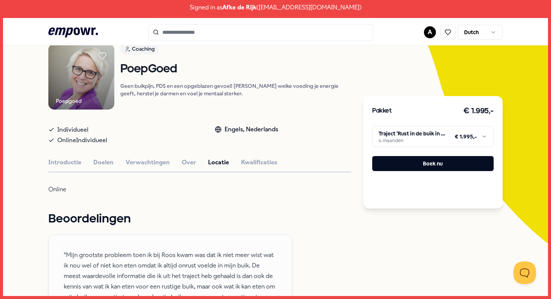
scroll to position [59, 0]
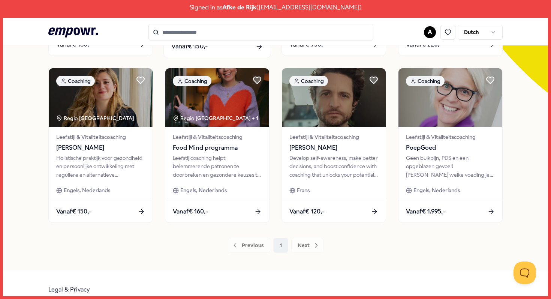
scroll to position [210, 0]
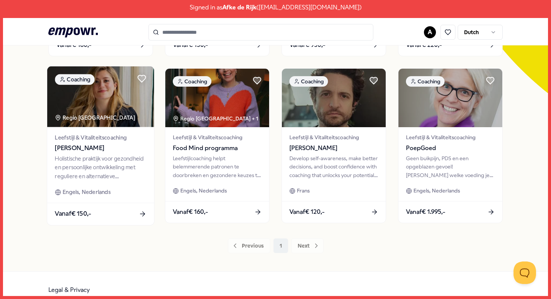
click at [126, 168] on div "Holistische praktijk voor gezondheid en persoonlijke ontwikkeling met reguliere…" at bounding box center [101, 167] width 92 height 26
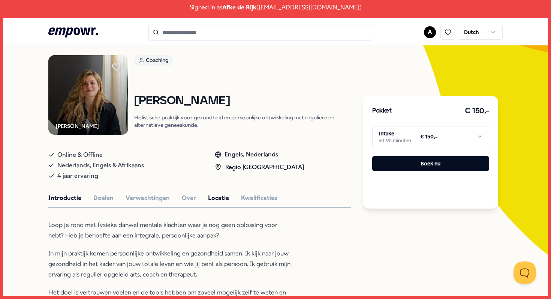
click at [214, 200] on button "Locatie" at bounding box center [218, 198] width 21 height 10
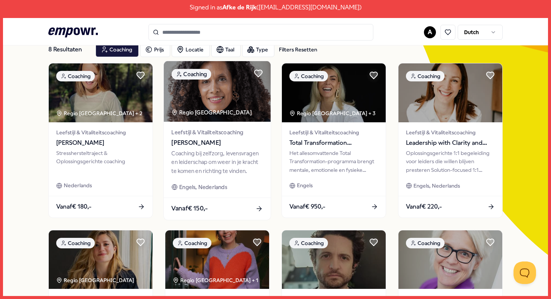
click at [243, 129] on span "Leefstijl & Vitaliteitscoaching" at bounding box center [218, 132] width 92 height 9
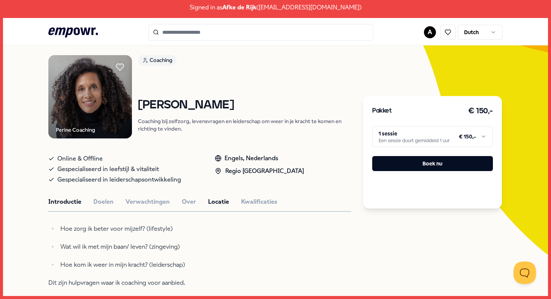
click at [218, 204] on button "Locatie" at bounding box center [218, 202] width 21 height 10
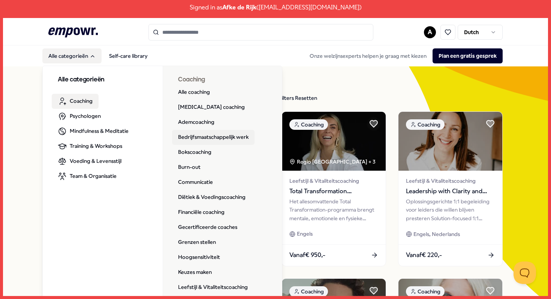
click at [216, 138] on link "Bedrijfsmaatschappelijk werk" at bounding box center [213, 137] width 83 height 15
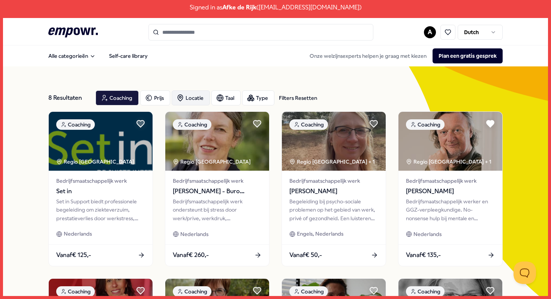
click at [203, 97] on div "Locatie" at bounding box center [191, 97] width 38 height 15
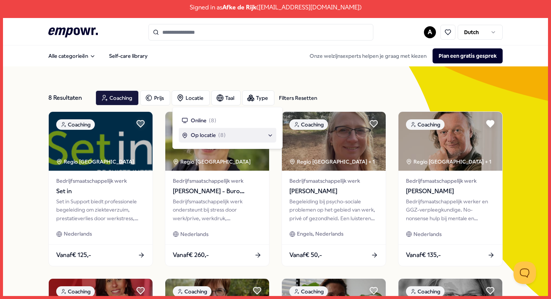
click at [207, 134] on span "Op locatie" at bounding box center [203, 135] width 25 height 8
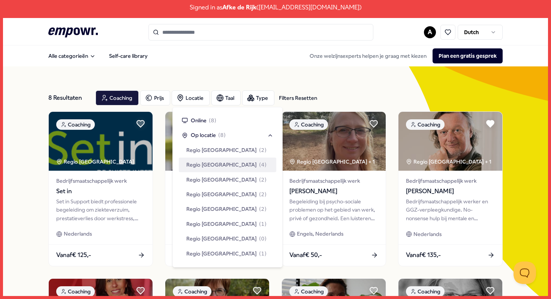
click at [214, 164] on span "Regio [GEOGRAPHIC_DATA]" at bounding box center [221, 165] width 71 height 8
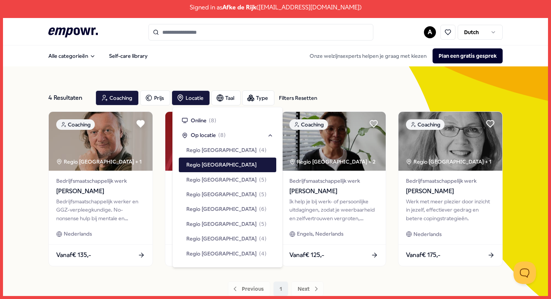
click at [35, 181] on div "4 Resultaten Filters Resetten Coaching Prijs Locatie Taal Type Filters Resetten…" at bounding box center [275, 190] width 545 height 248
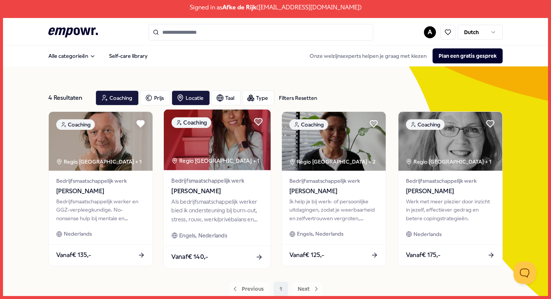
click at [239, 212] on div "Als bedrijfsmaatschappelijk werker bied ik ondersteuning bij burn-out, stress, …" at bounding box center [218, 210] width 92 height 26
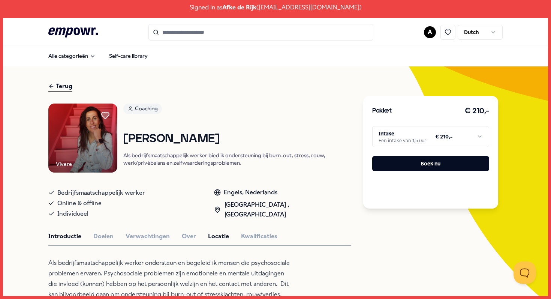
click at [215, 236] on button "Locatie" at bounding box center [218, 236] width 21 height 10
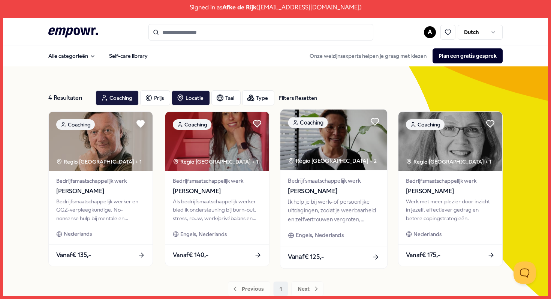
click at [341, 210] on div "Ik help je bij werk- of persoonlijke uitdagingen, zodat je weerbaarheid en zelf…" at bounding box center [334, 210] width 92 height 26
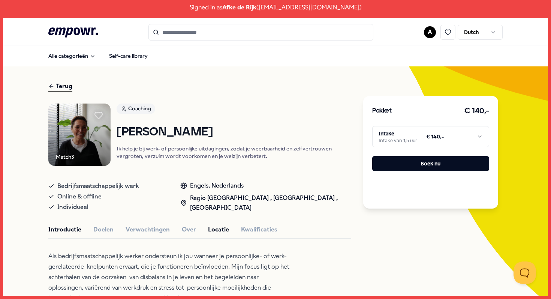
click at [221, 228] on button "Locatie" at bounding box center [218, 230] width 21 height 10
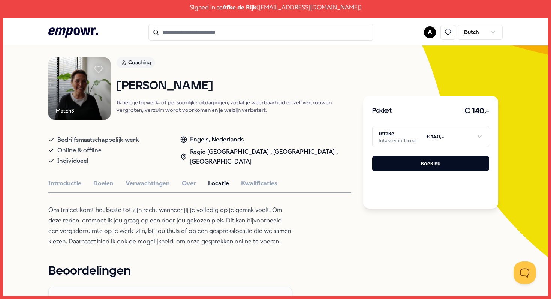
scroll to position [42, 0]
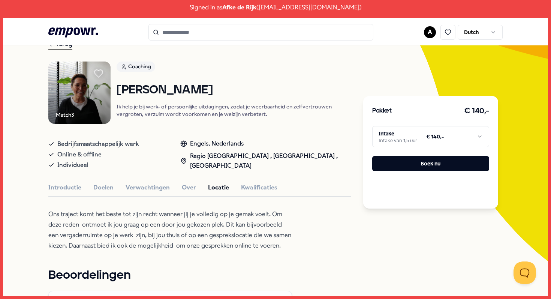
click at [101, 72] on icon at bounding box center [99, 74] width 8 height 8
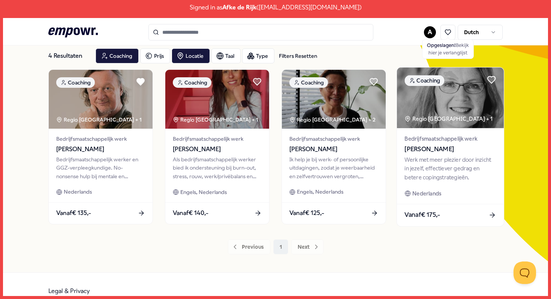
click at [428, 167] on div "Werk met meer plezier door inzicht in jezelf, effectiever gedrag en betere copi…" at bounding box center [451, 168] width 92 height 26
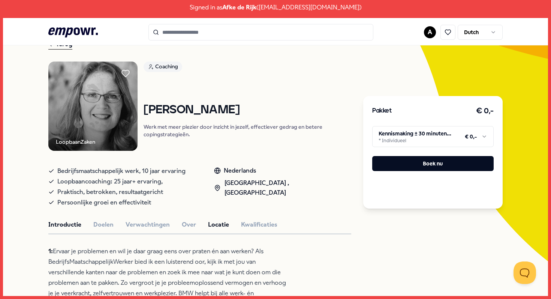
click at [218, 226] on button "Locatie" at bounding box center [218, 225] width 21 height 10
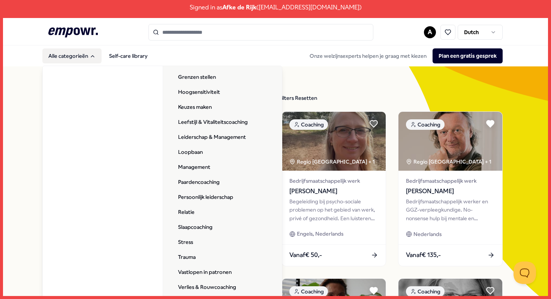
scroll to position [167, 0]
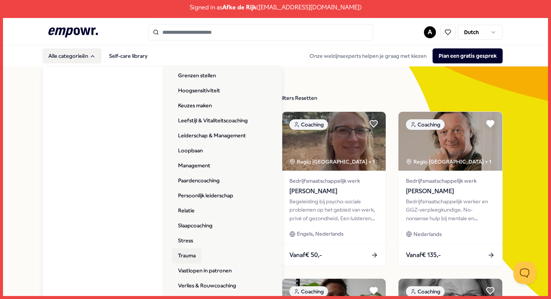
click at [201, 258] on link "Trauma" at bounding box center [187, 255] width 30 height 15
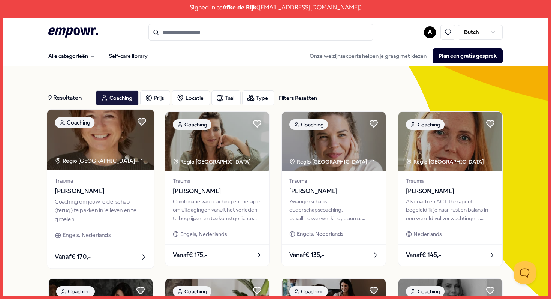
click at [146, 214] on div "Coaching om jouw leiderschap (terug) te pakken in je leven en te groeien." at bounding box center [101, 210] width 92 height 26
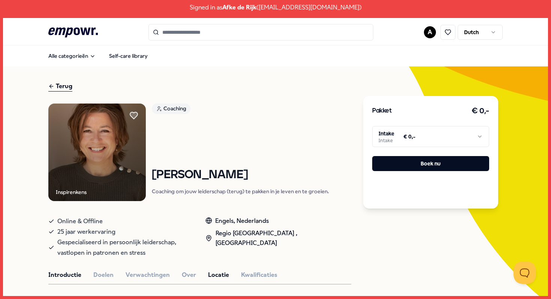
click at [215, 276] on button "Locatie" at bounding box center [218, 275] width 21 height 10
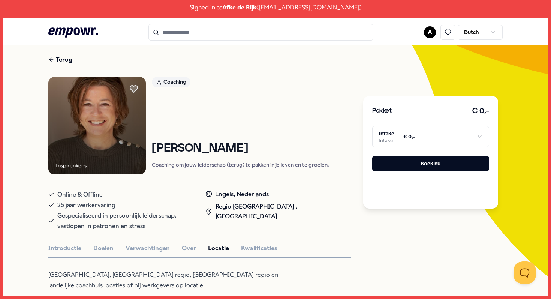
scroll to position [23, 0]
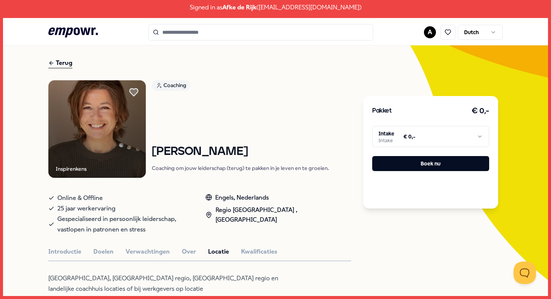
click at [134, 93] on icon at bounding box center [134, 93] width 8 height 8
click at [59, 62] on div "Terug" at bounding box center [60, 63] width 24 height 10
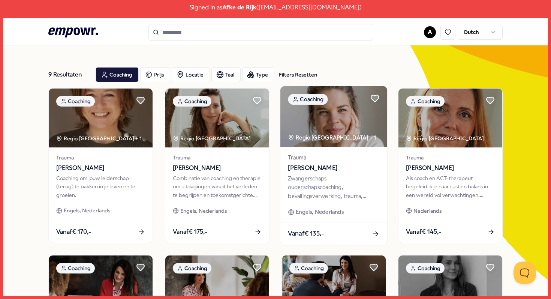
click at [326, 155] on span "Trauma" at bounding box center [334, 157] width 92 height 9
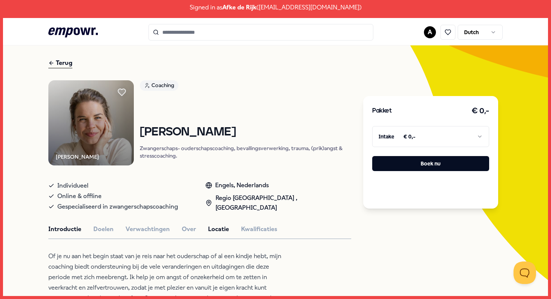
click at [216, 230] on button "Locatie" at bounding box center [218, 229] width 21 height 10
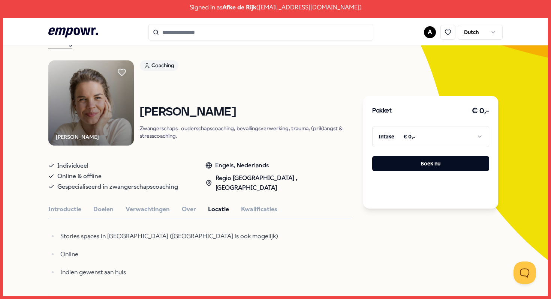
scroll to position [44, 0]
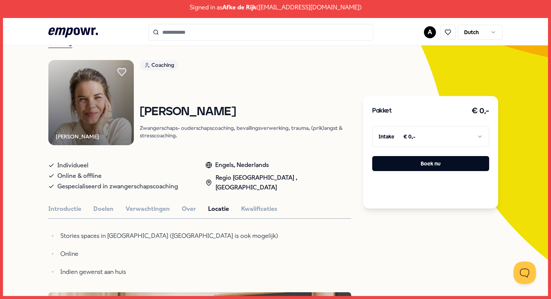
click at [120, 72] on icon at bounding box center [122, 72] width 8 height 8
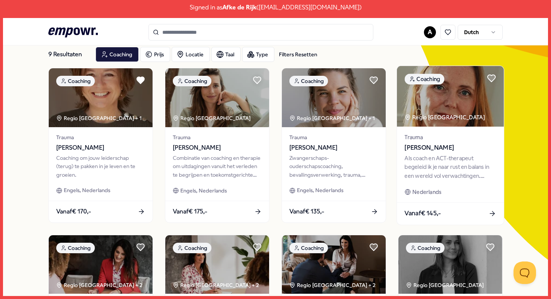
click at [451, 165] on div "Als coach en ACT-therapeut begeleid ik je naar rust en balans in een wereld vol…" at bounding box center [451, 167] width 92 height 26
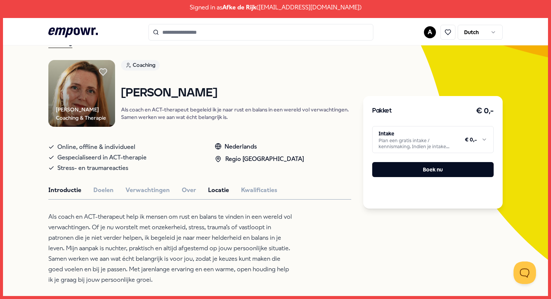
click at [210, 187] on button "Locatie" at bounding box center [218, 190] width 21 height 10
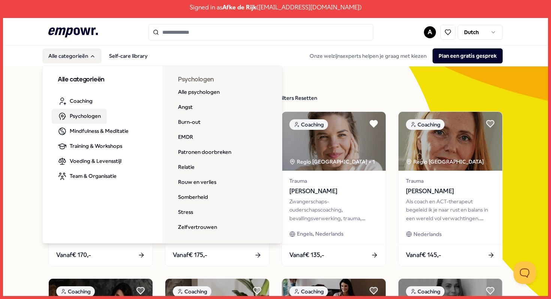
click at [71, 110] on link "Psychologen" at bounding box center [79, 116] width 55 height 15
